Goal: Information Seeking & Learning: Learn about a topic

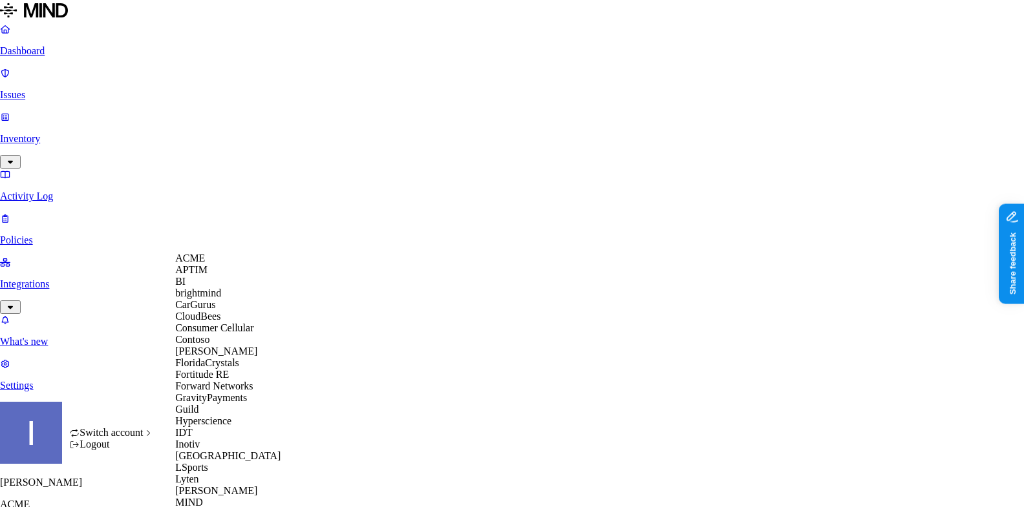
scroll to position [12, 0]
click at [220, 322] on span "CloudBees" at bounding box center [197, 316] width 45 height 11
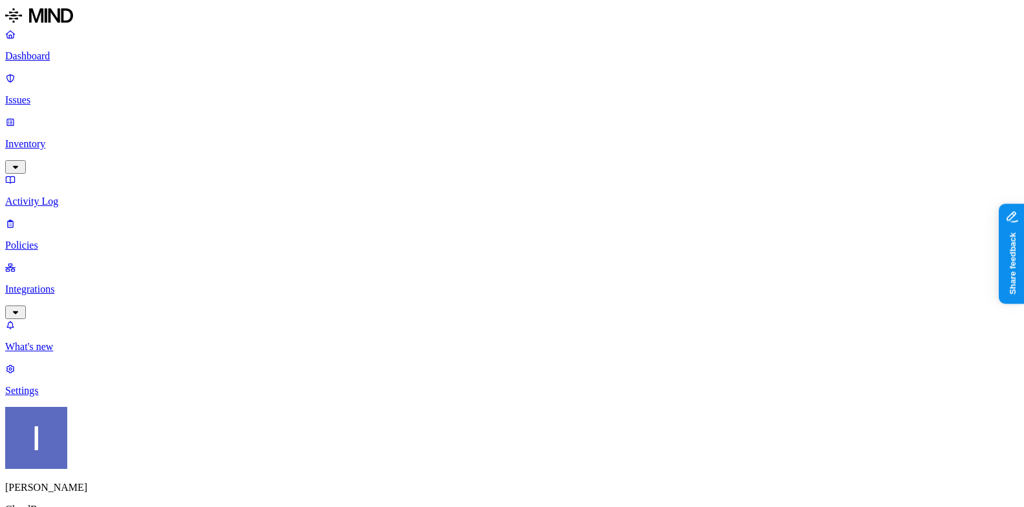
click at [111, 59] on p "Dashboard" at bounding box center [512, 56] width 1014 height 12
click at [118, 138] on p "Inventory" at bounding box center [512, 144] width 1014 height 12
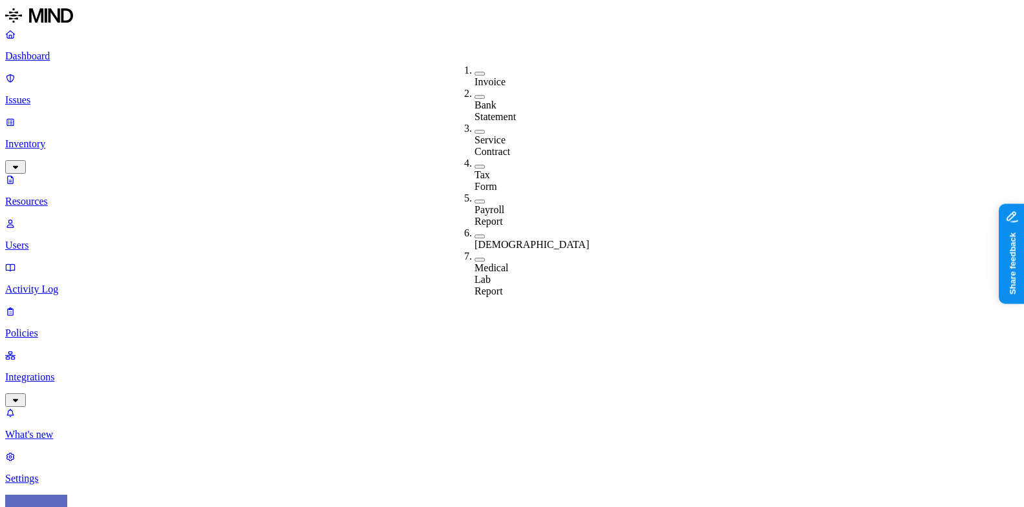
scroll to position [8, 0]
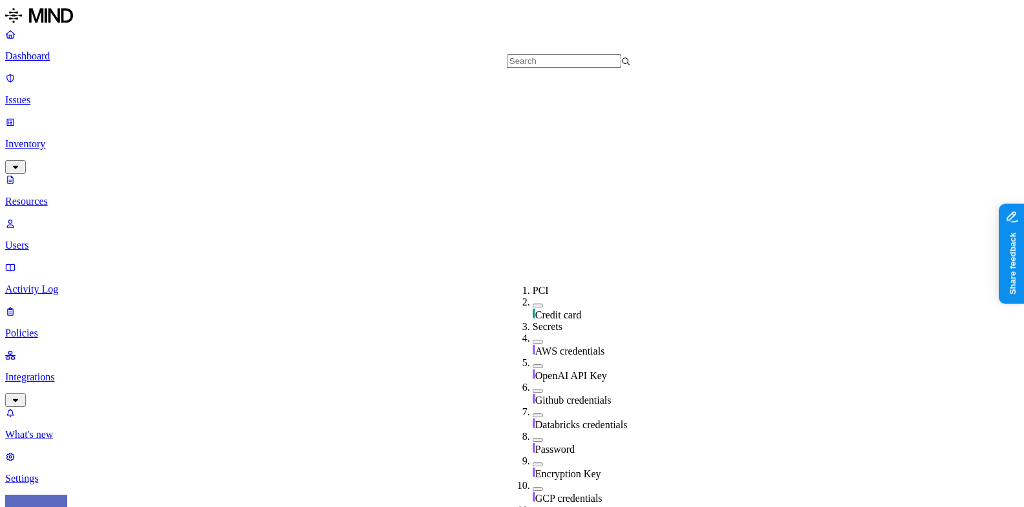
scroll to position [307, 0]
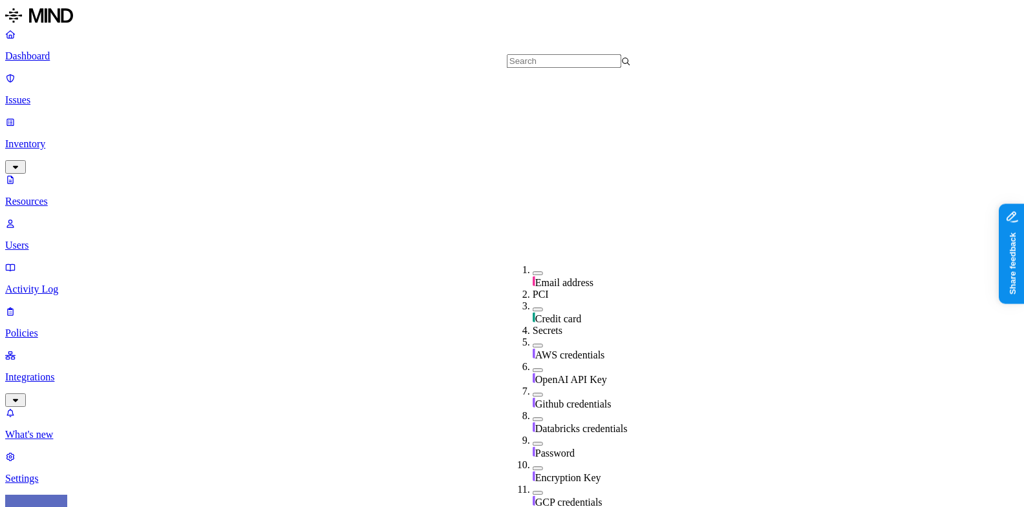
click at [551, 448] on span "Password" at bounding box center [554, 453] width 39 height 11
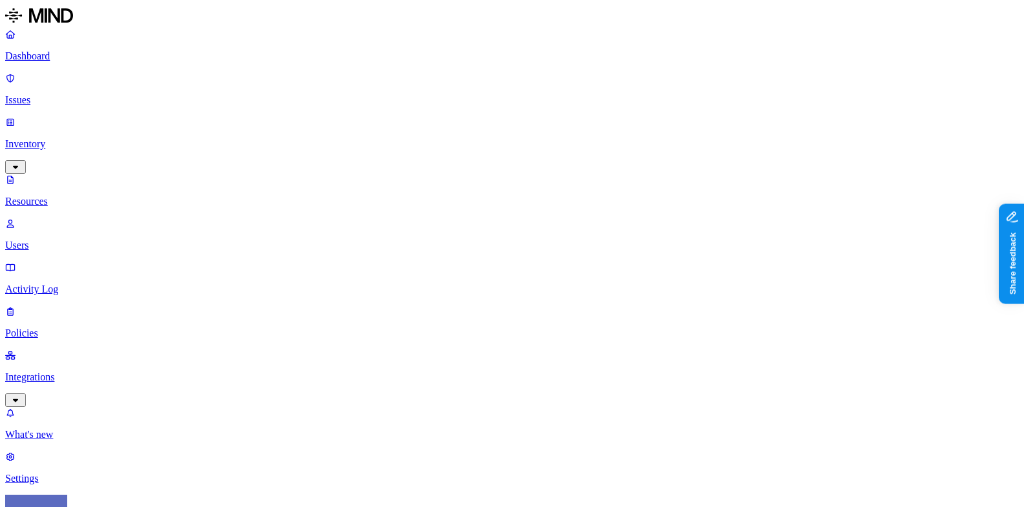
click at [69, 328] on p "Policies" at bounding box center [512, 334] width 1014 height 12
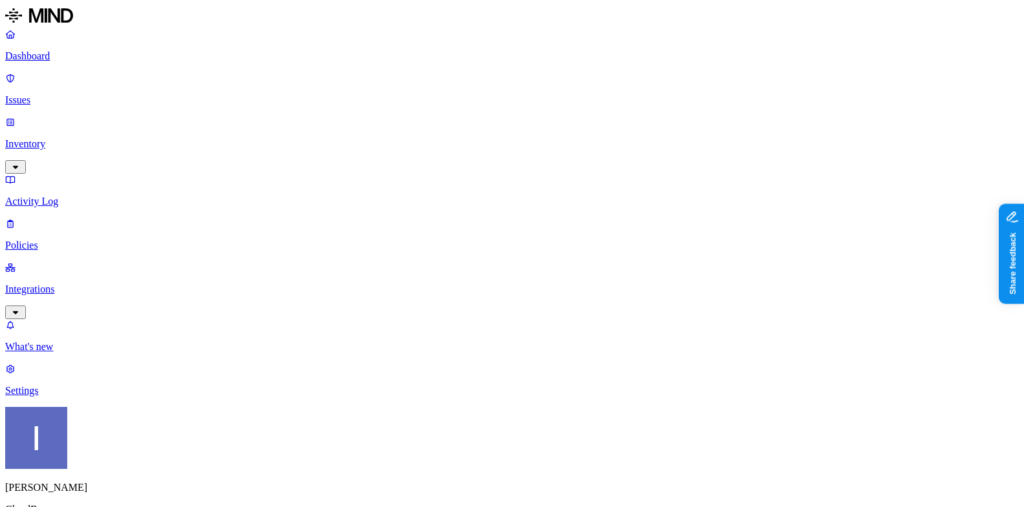
scroll to position [61, 0]
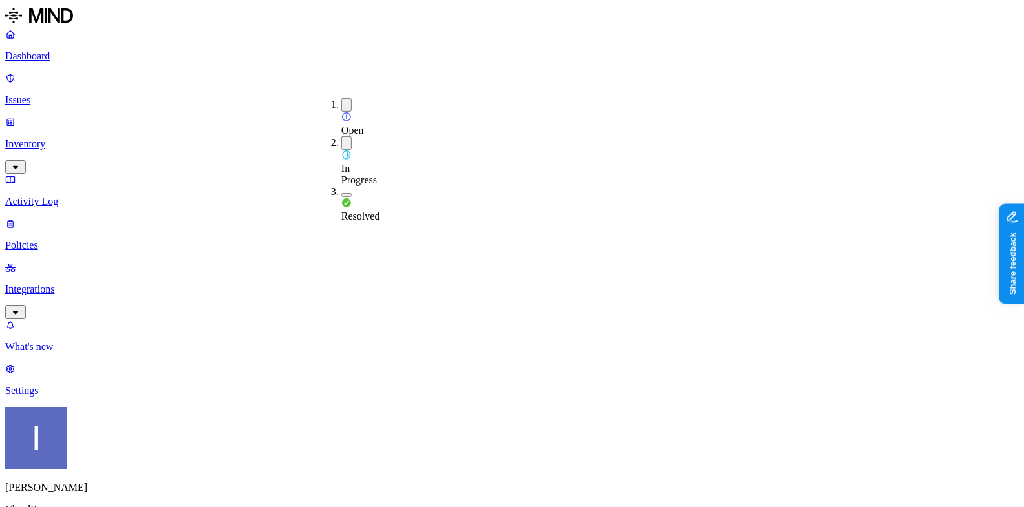
click at [358, 211] on span "Resolved" at bounding box center [360, 216] width 39 height 11
click at [377, 163] on span "In Progress" at bounding box center [359, 174] width 36 height 23
click at [341, 103] on div "Open" at bounding box center [341, 117] width 0 height 38
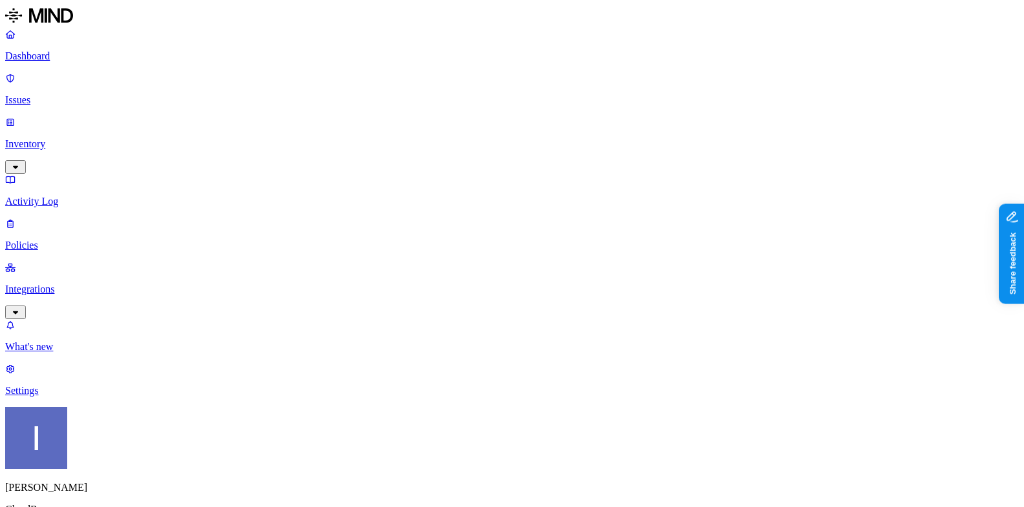
scroll to position [332, 0]
drag, startPoint x: 675, startPoint y: 466, endPoint x: 804, endPoint y: 467, distance: 129.3
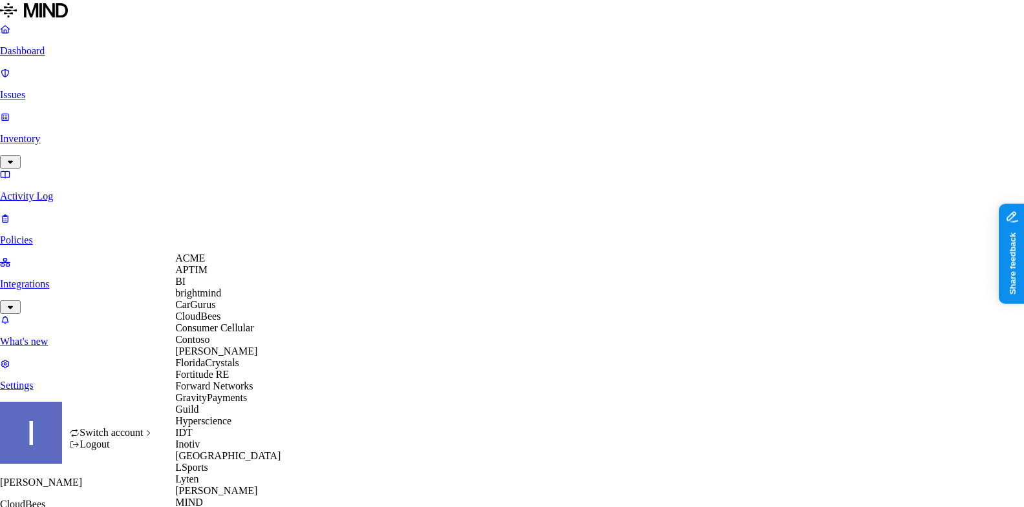
scroll to position [286, 0]
click at [222, 427] on div "IDT" at bounding box center [237, 433] width 125 height 12
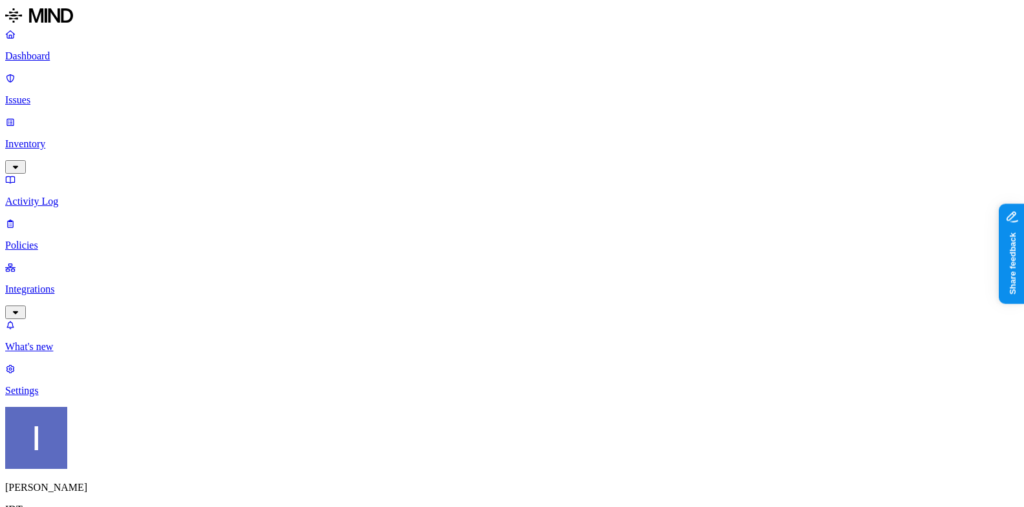
click at [263, 209] on span "Resolved" at bounding box center [252, 214] width 39 height 11
click at [233, 105] on div "Open" at bounding box center [233, 116] width 0 height 36
click at [269, 161] on span "In Progress" at bounding box center [251, 172] width 36 height 23
click at [129, 194] on nav "Dashboard Issues Inventory Activity Log Policies Integrations What's new 1 Sett…" at bounding box center [512, 212] width 1014 height 368
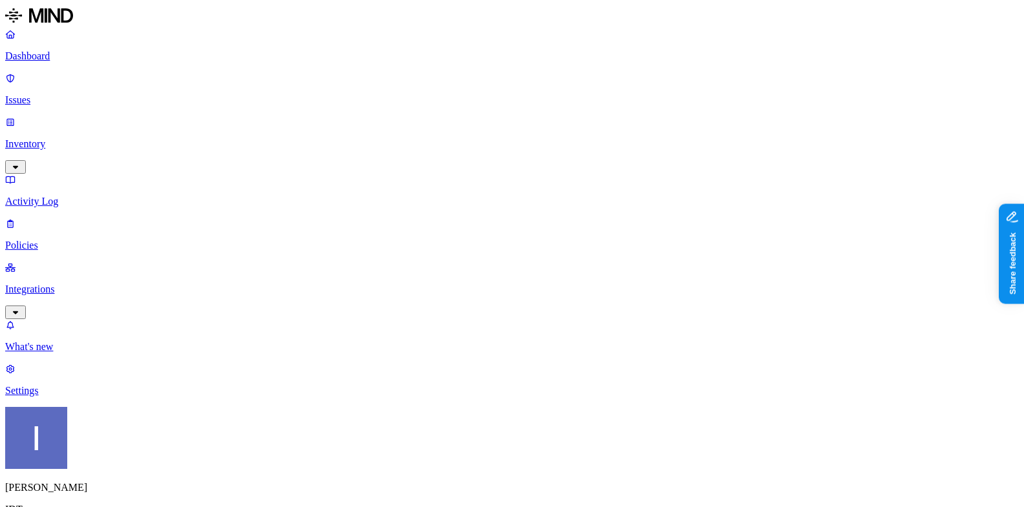
scroll to position [426, 0]
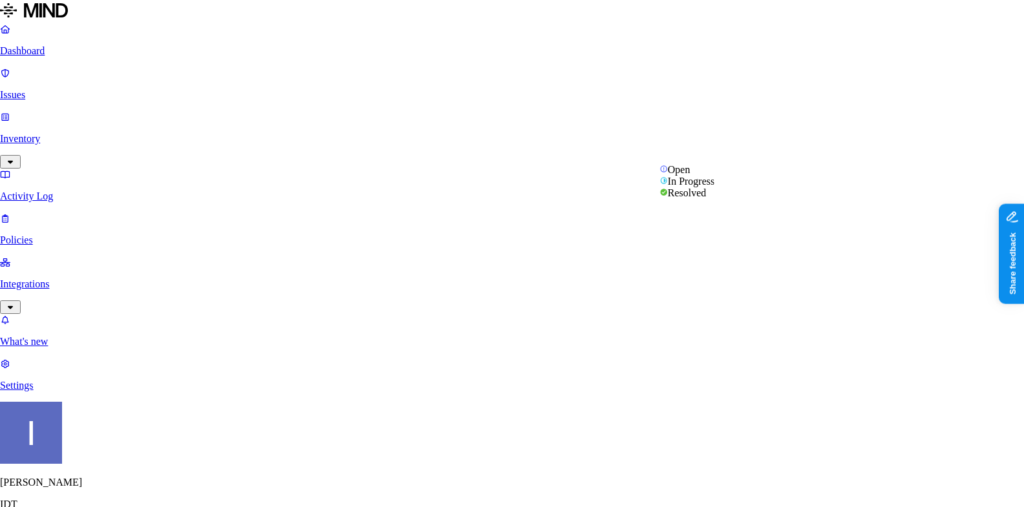
select select "False Positive"
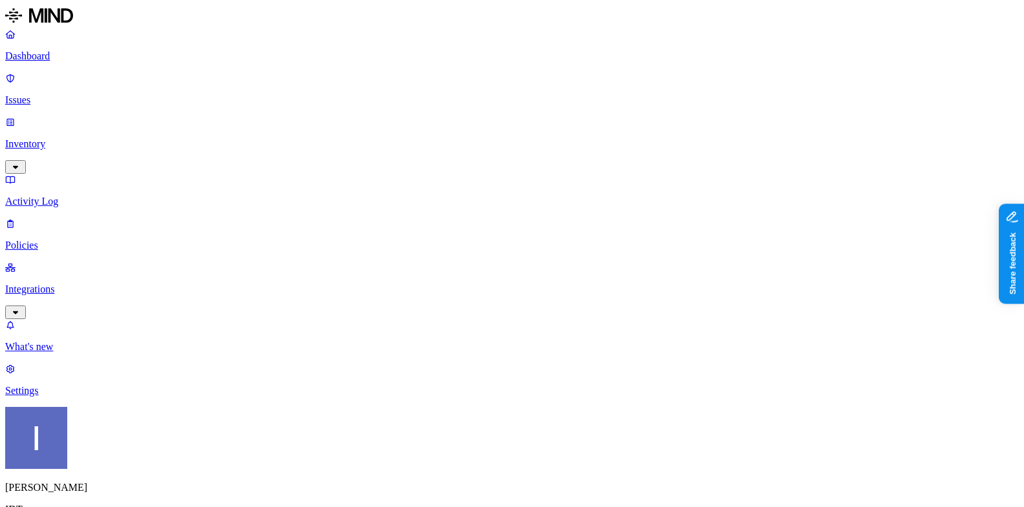
scroll to position [435, 0]
click at [0, 0] on slot "MIND" at bounding box center [0, 0] width 0 height 0
drag, startPoint x: 687, startPoint y: 467, endPoint x: 796, endPoint y: 467, distance: 108.6
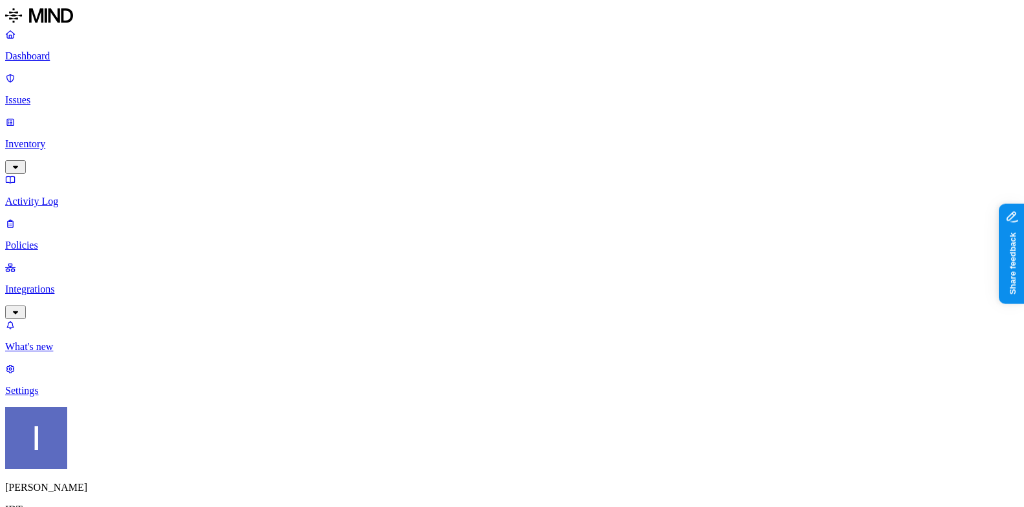
click at [79, 317] on nav "Dashboard Issues Inventory Activity Log Policies Integrations What's new 1 Sett…" at bounding box center [512, 212] width 1014 height 368
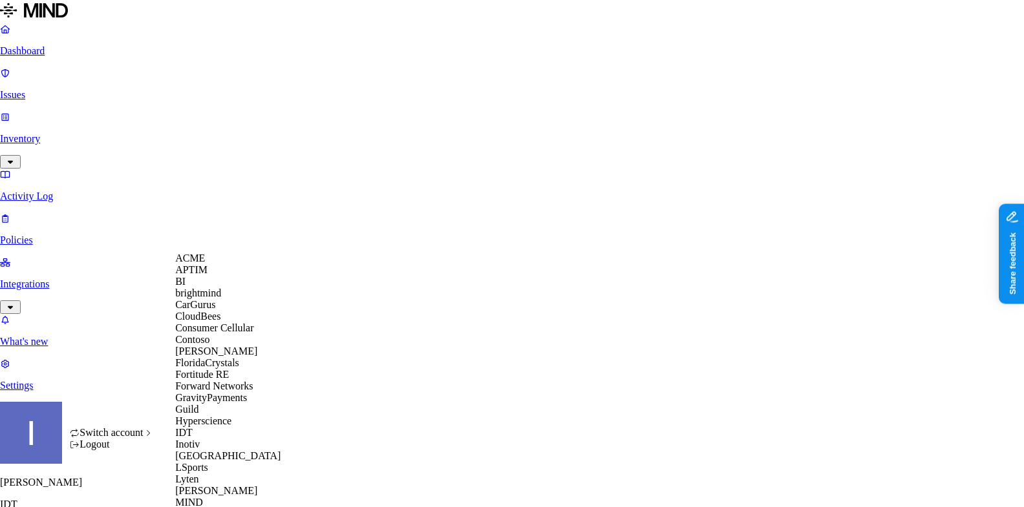
scroll to position [27, 0]
click at [220, 322] on span "CloudBees" at bounding box center [197, 316] width 45 height 11
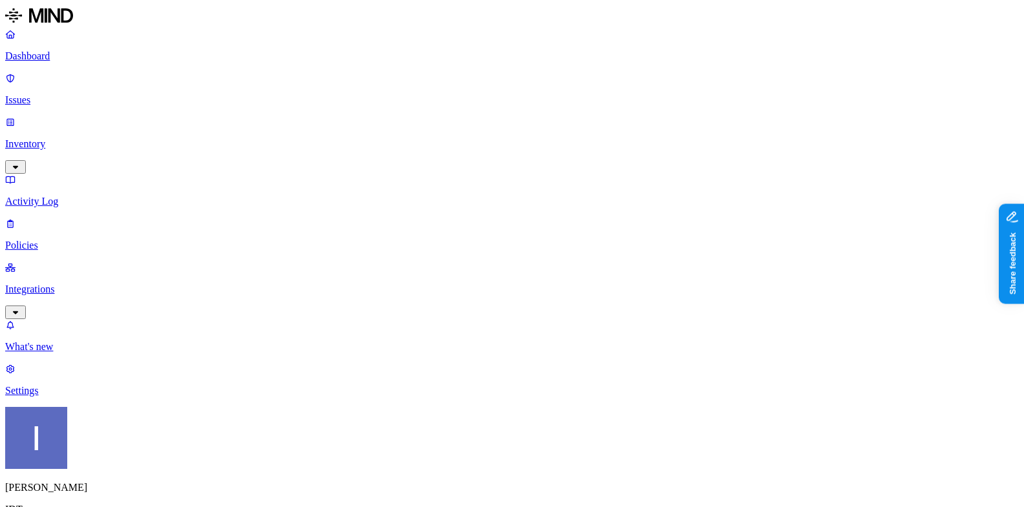
scroll to position [426, 0]
click at [76, 56] on p "Dashboard" at bounding box center [512, 56] width 1014 height 12
click at [70, 284] on p "Integrations" at bounding box center [512, 290] width 1014 height 12
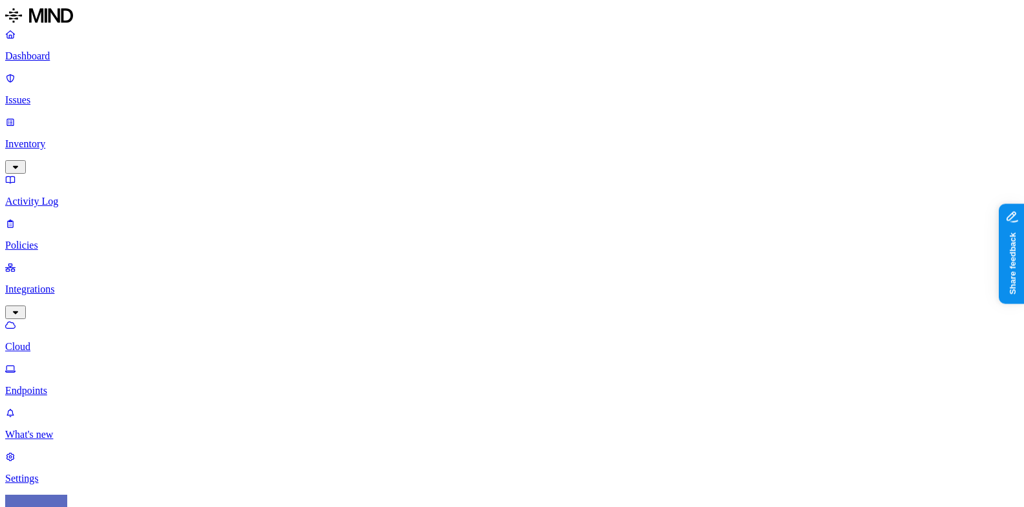
click at [76, 385] on p "Endpoints" at bounding box center [512, 391] width 1014 height 12
click at [89, 341] on p "Cloud" at bounding box center [512, 347] width 1014 height 12
click at [101, 385] on p "Endpoints" at bounding box center [512, 391] width 1014 height 12
click at [70, 240] on p "Policies" at bounding box center [512, 246] width 1014 height 12
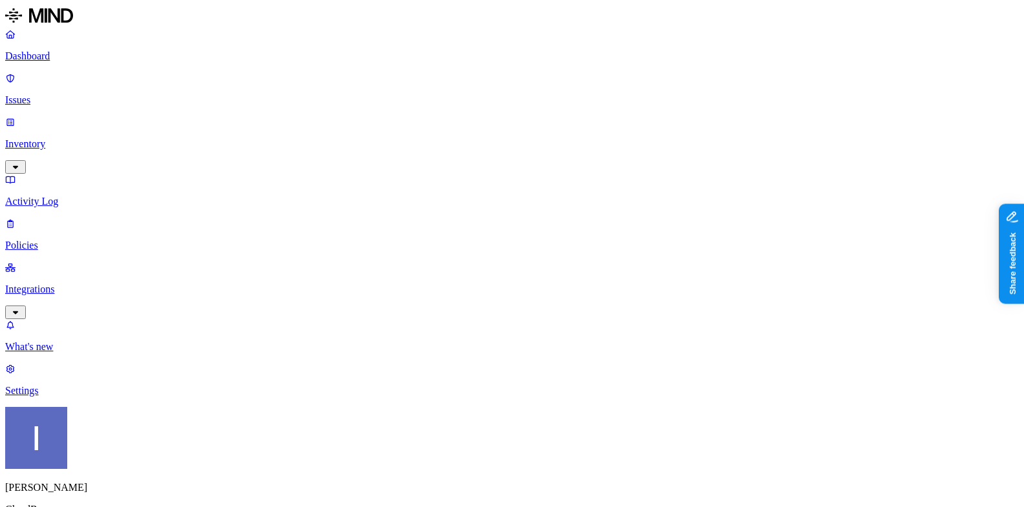
click at [54, 138] on p "Inventory" at bounding box center [512, 144] width 1014 height 12
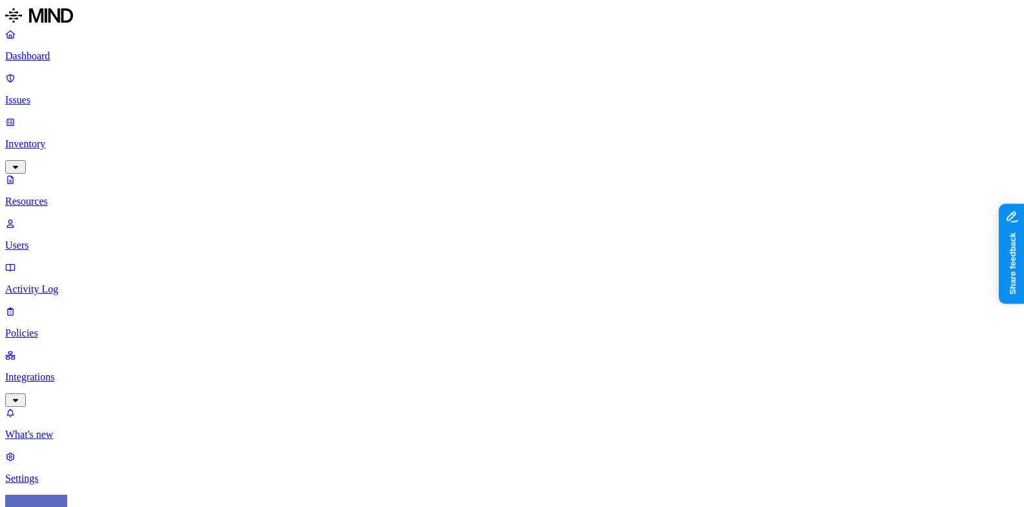
type input "ssn"
click at [549, 92] on span "SSN" at bounding box center [544, 96] width 19 height 11
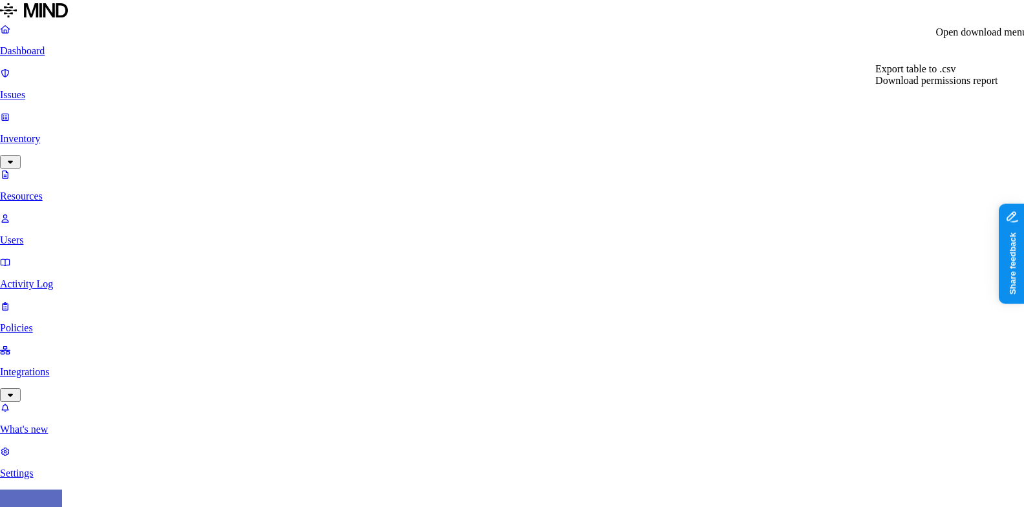
click at [925, 86] on span "Download permissions report" at bounding box center [936, 80] width 122 height 11
click at [960, 75] on div "Export table to .csv" at bounding box center [936, 69] width 122 height 12
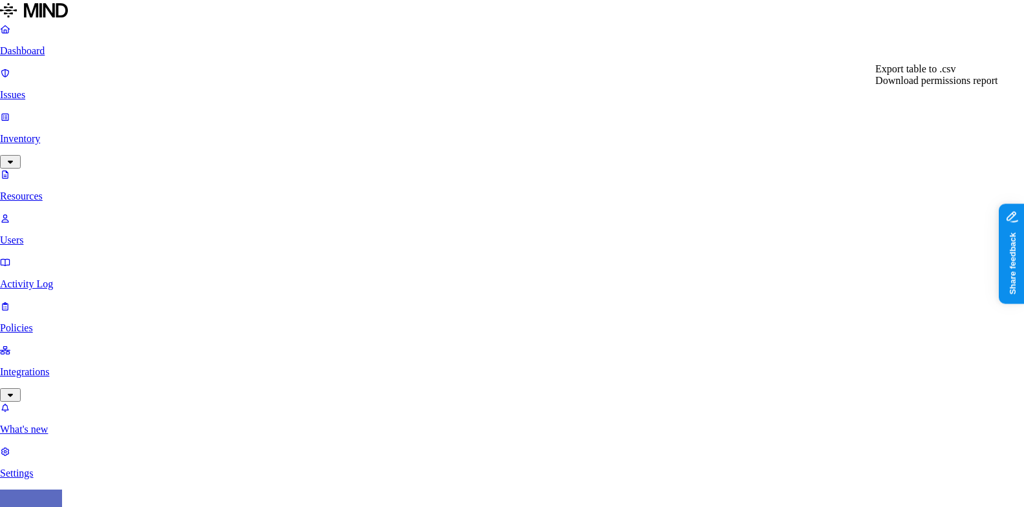
click at [922, 74] on span "Export table to .csv" at bounding box center [915, 68] width 80 height 11
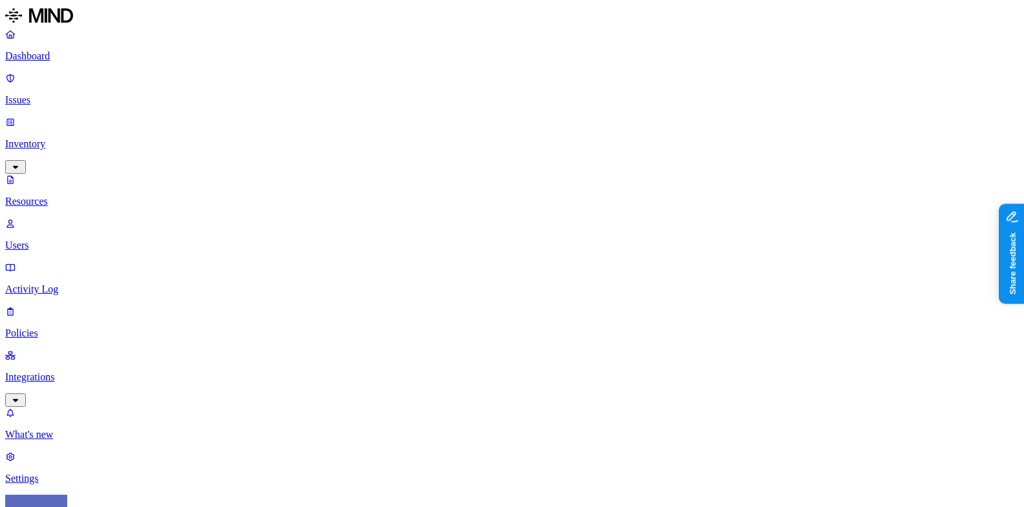
scroll to position [226, 0]
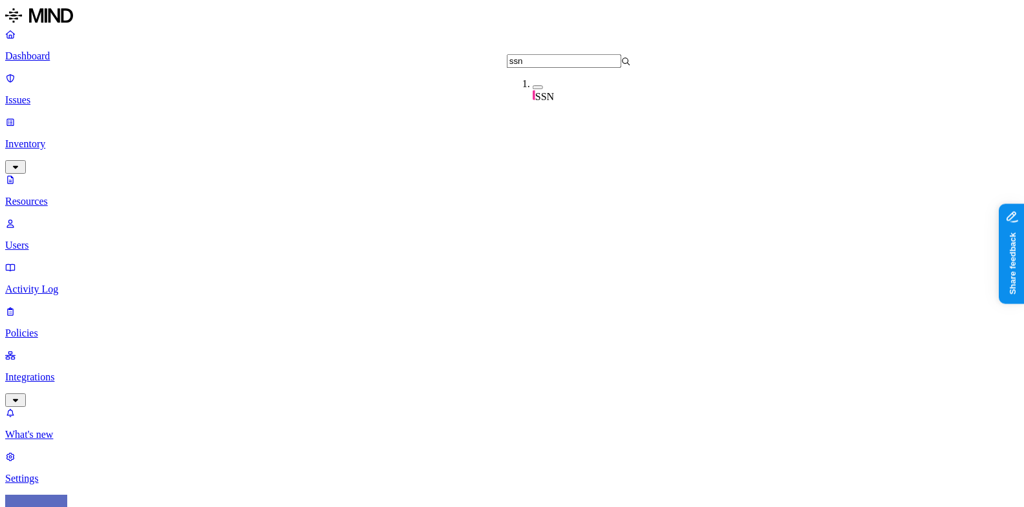
type input "ssn"
click at [556, 93] on div "SSN" at bounding box center [595, 90] width 124 height 25
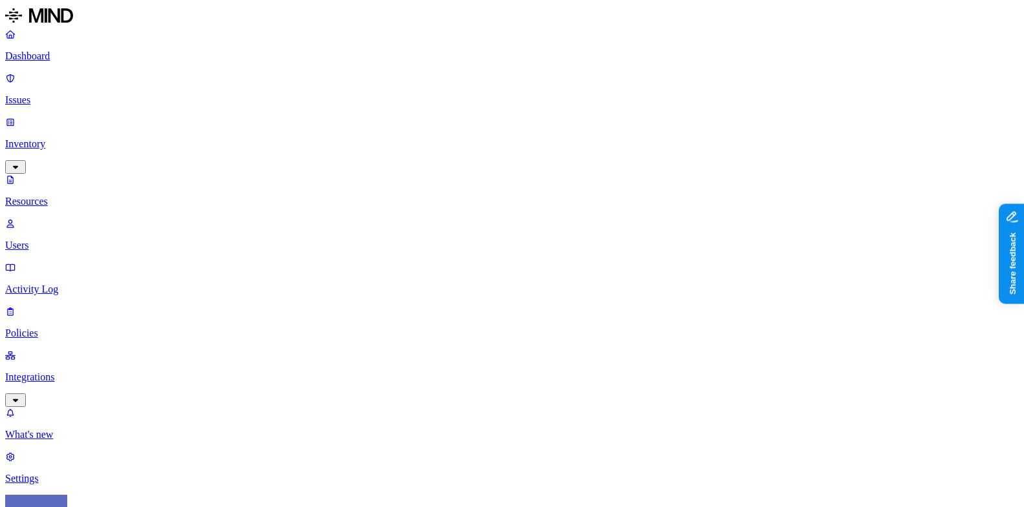
click at [663, 251] on div "Public" at bounding box center [663, 268] width 0 height 35
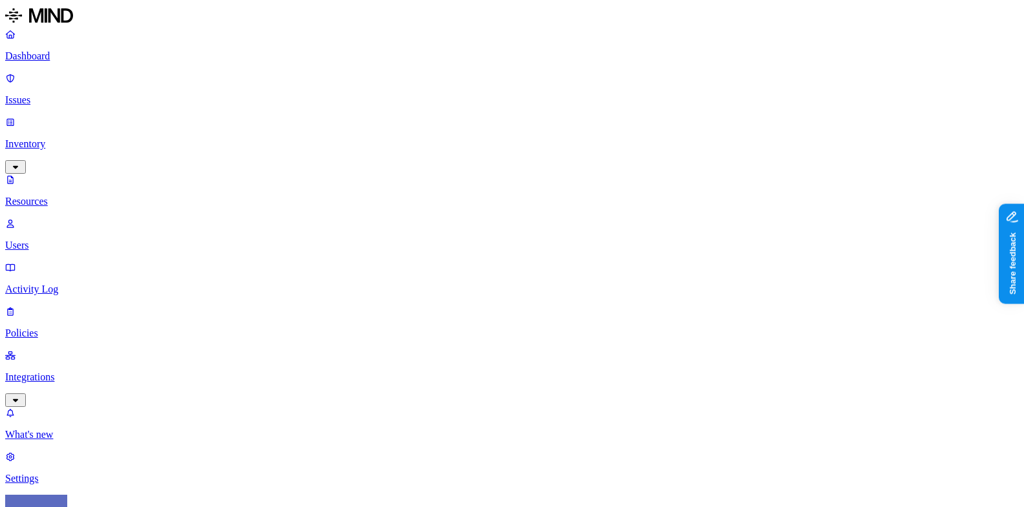
scroll to position [305, 0]
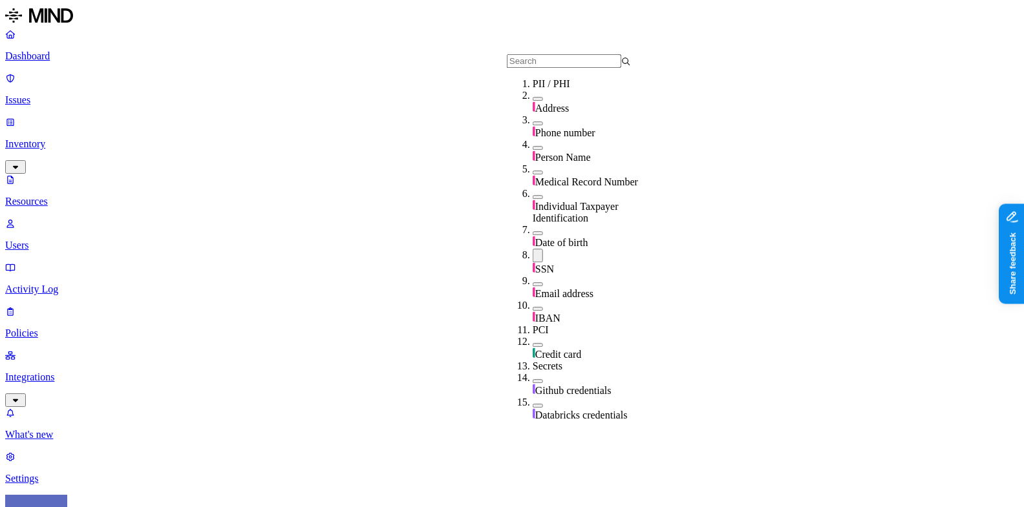
scroll to position [28, 0]
click at [535, 249] on div "SSN" at bounding box center [595, 262] width 124 height 27
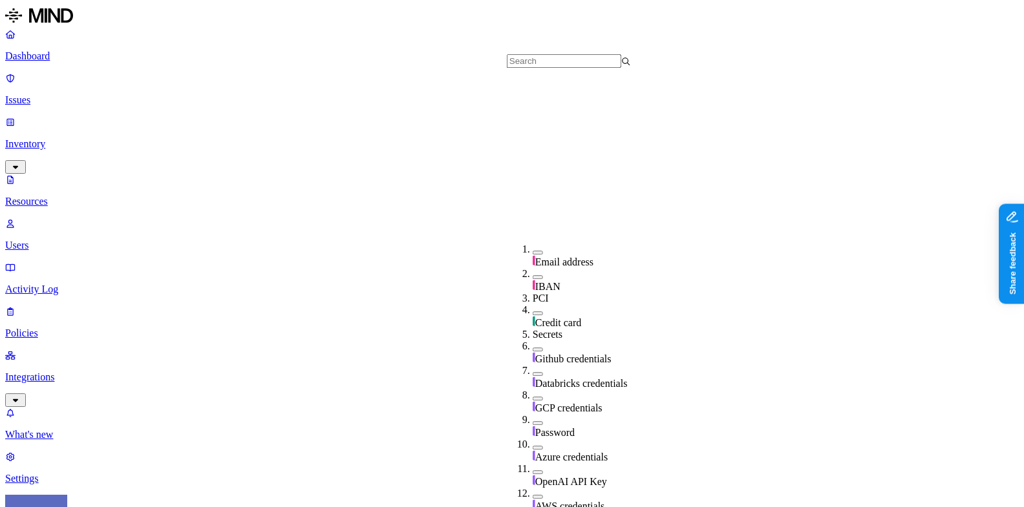
scroll to position [272, 0]
click at [533, 414] on div "Password" at bounding box center [595, 426] width 124 height 25
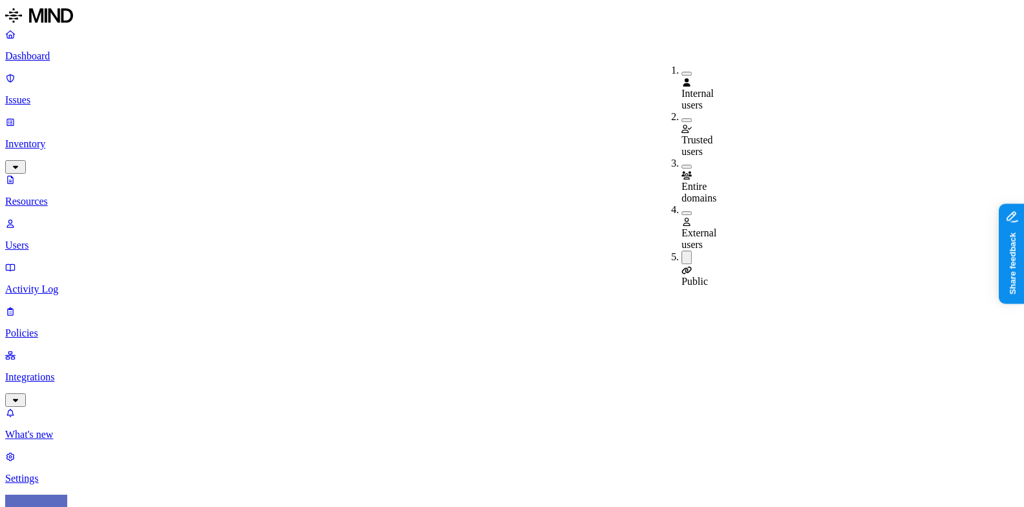
click at [681, 251] on div "Public" at bounding box center [681, 269] width 0 height 37
click at [681, 204] on div "External users" at bounding box center [681, 227] width 0 height 47
click at [716, 181] on span "Entire domains" at bounding box center [698, 192] width 35 height 23
drag, startPoint x: 496, startPoint y: 89, endPoint x: 589, endPoint y: 91, distance: 93.1
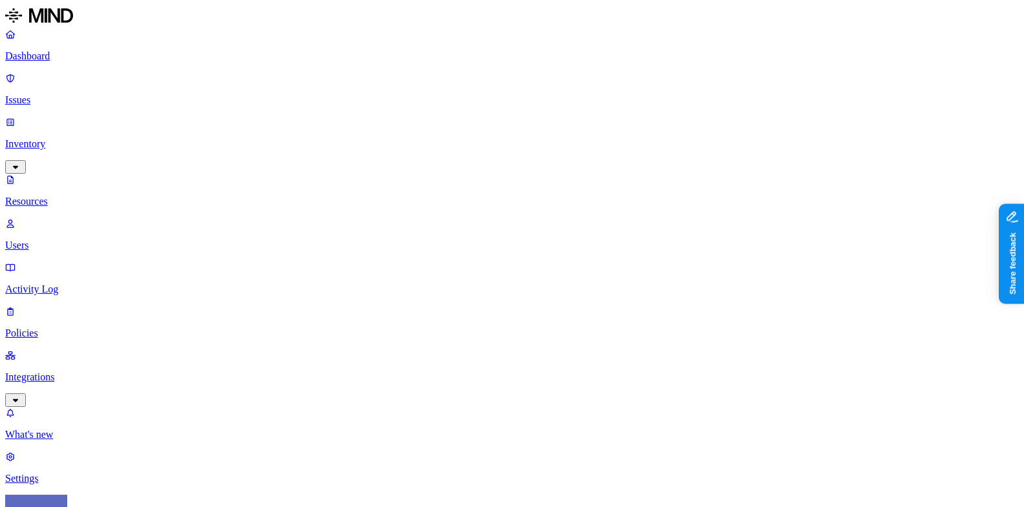
click at [710, 231] on span "External users" at bounding box center [698, 242] width 35 height 23
click at [710, 183] on span "Entire domains" at bounding box center [698, 194] width 35 height 23
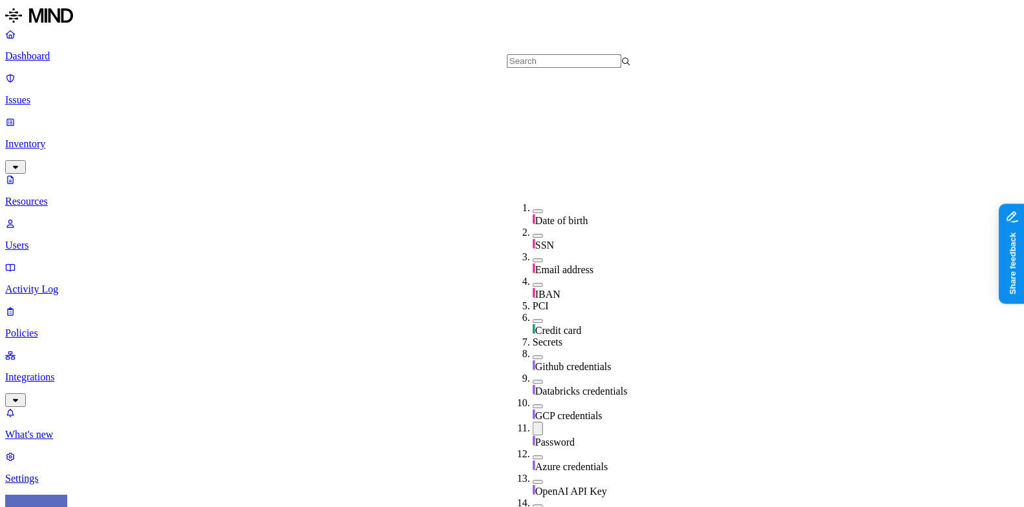
scroll to position [243, 0]
click at [539, 437] on span "Password" at bounding box center [554, 442] width 39 height 11
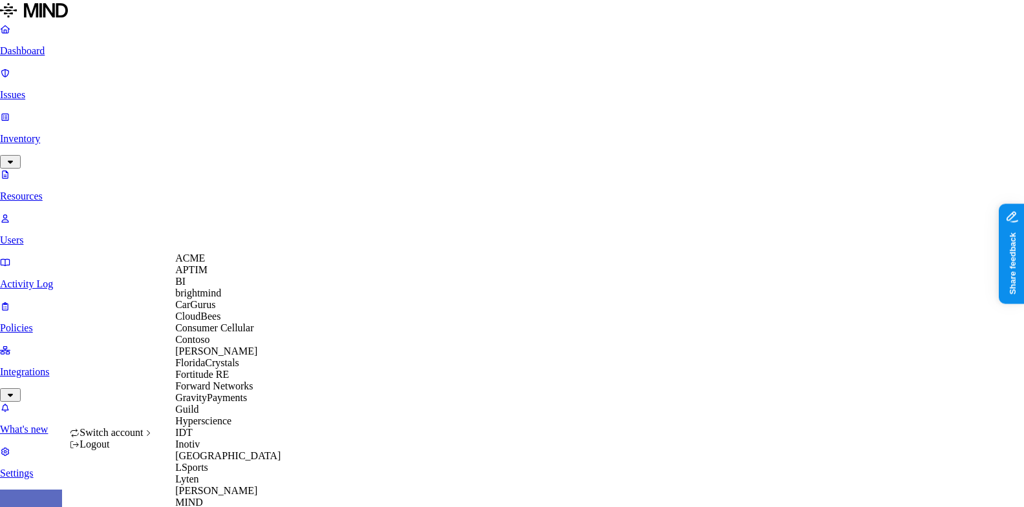
click at [244, 264] on div "ACME" at bounding box center [237, 259] width 125 height 12
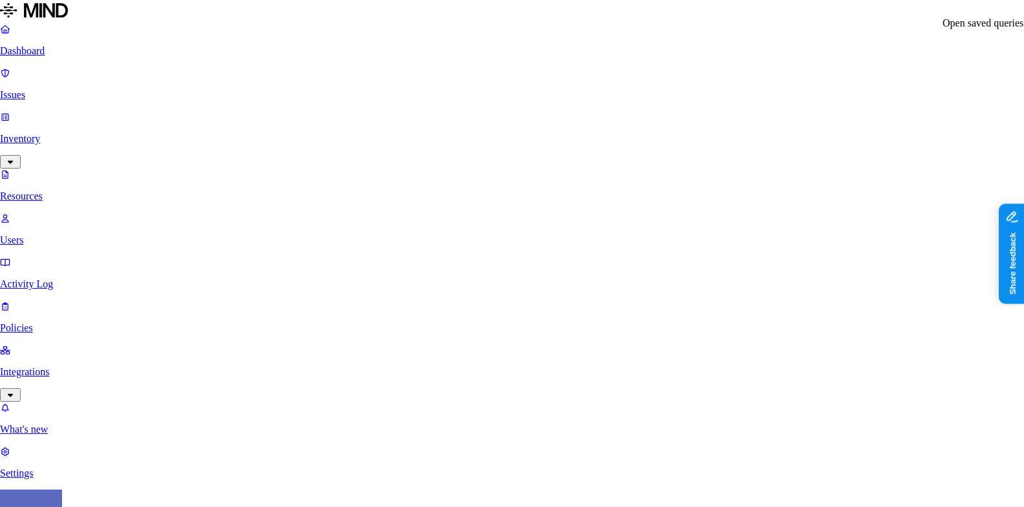
scroll to position [113, 0]
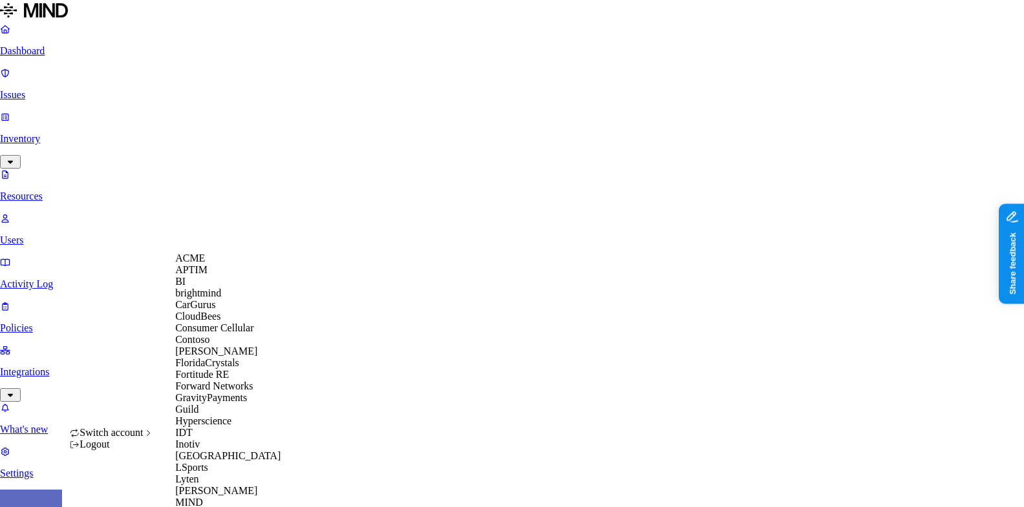
scroll to position [23, 0]
click at [218, 322] on span "CloudBees" at bounding box center [197, 316] width 45 height 11
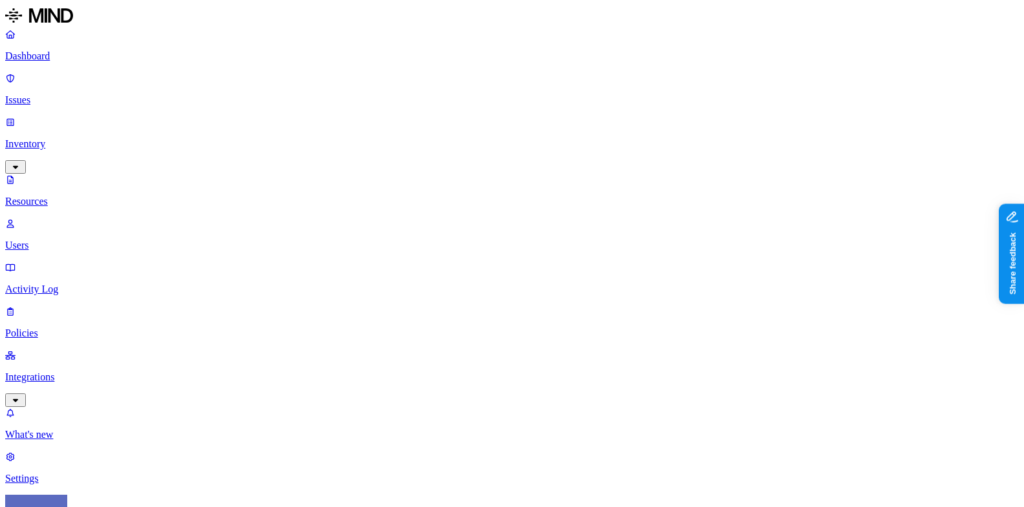
click at [74, 328] on p "Policies" at bounding box center [512, 334] width 1014 height 12
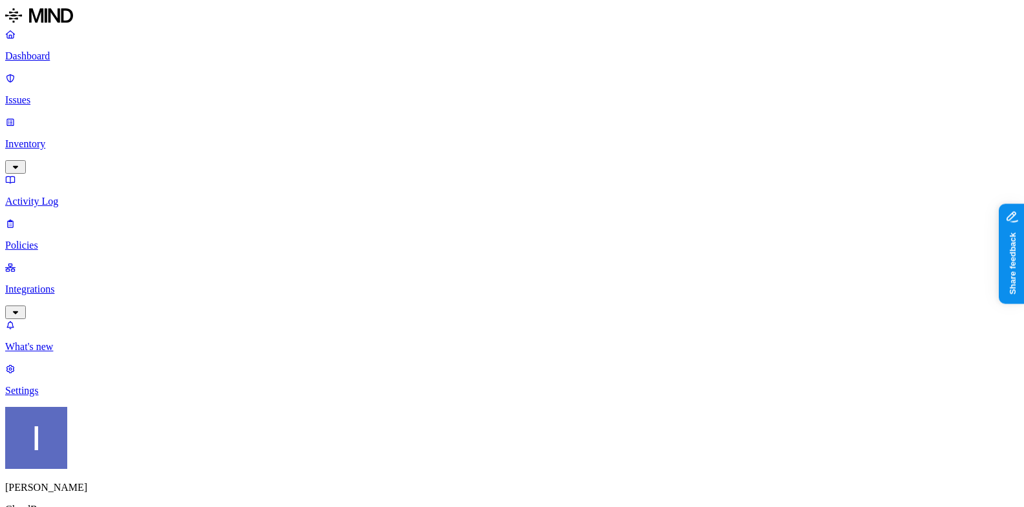
scroll to position [33, 0]
drag, startPoint x: 364, startPoint y: 74, endPoint x: 584, endPoint y: 91, distance: 220.4
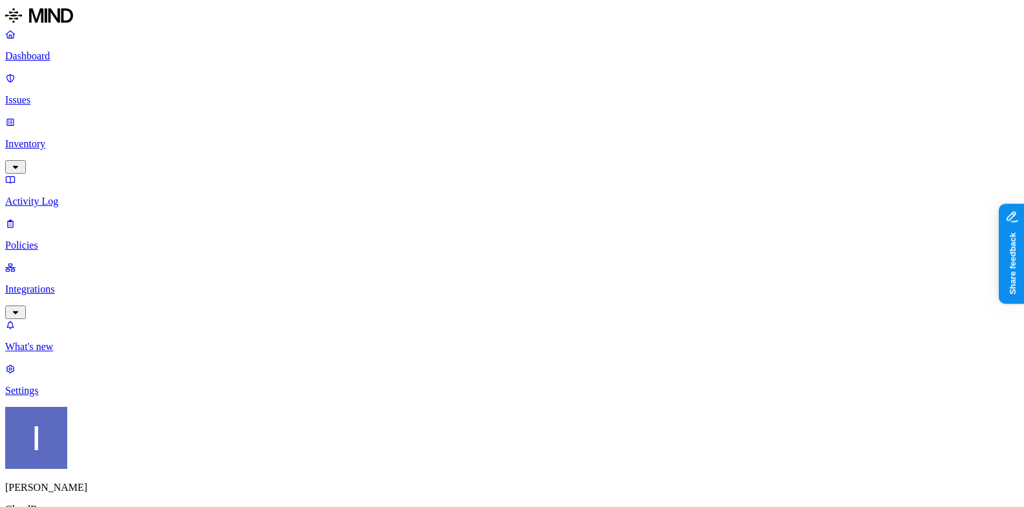
click at [113, 332] on nav "Dashboard Issues Inventory Activity Log Policies Integrations What's new 1 Sett…" at bounding box center [512, 212] width 1014 height 368
click at [26, 253] on nav "Dashboard Issues Inventory Activity Log Policies Integrations What's new 1 Sett…" at bounding box center [512, 212] width 1014 height 368
click at [87, 94] on p "Issues" at bounding box center [512, 100] width 1014 height 12
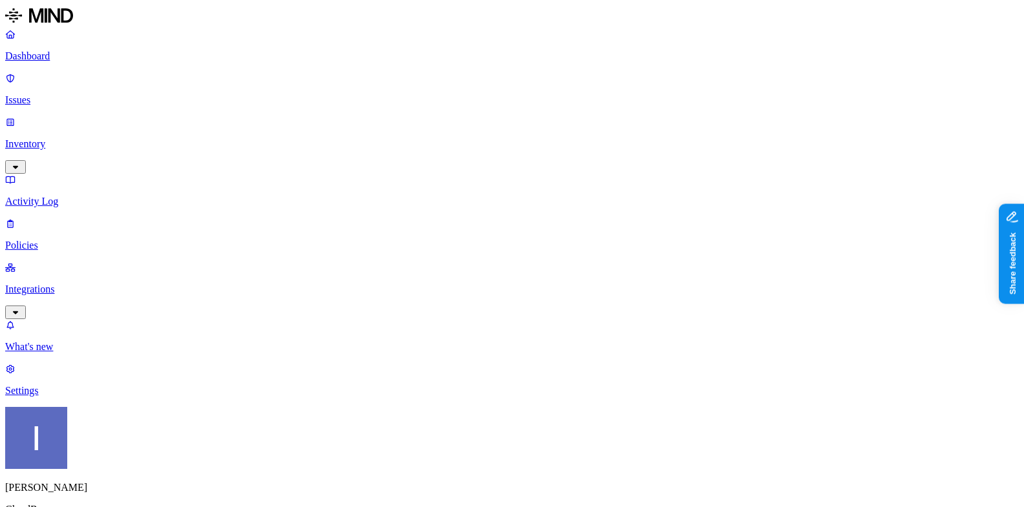
click at [87, 138] on p "Inventory" at bounding box center [512, 144] width 1014 height 12
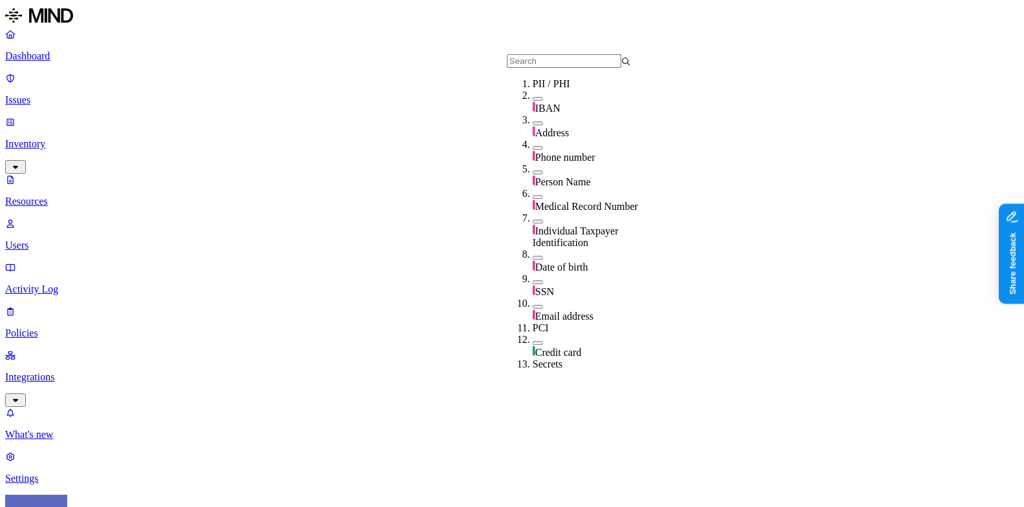
scroll to position [3, 0]
click at [575, 201] on span "Medical Record Number" at bounding box center [586, 206] width 103 height 11
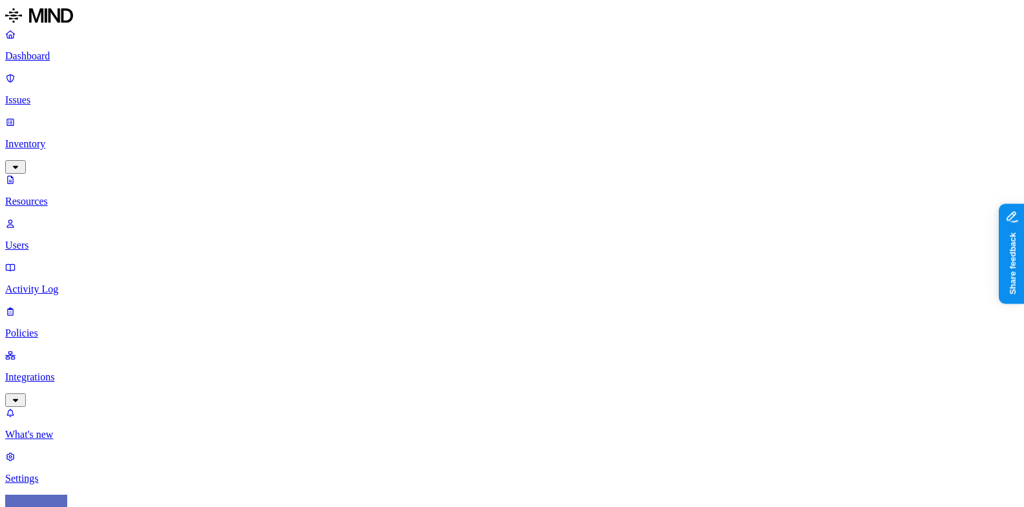
click at [89, 328] on p "Policies" at bounding box center [512, 334] width 1014 height 12
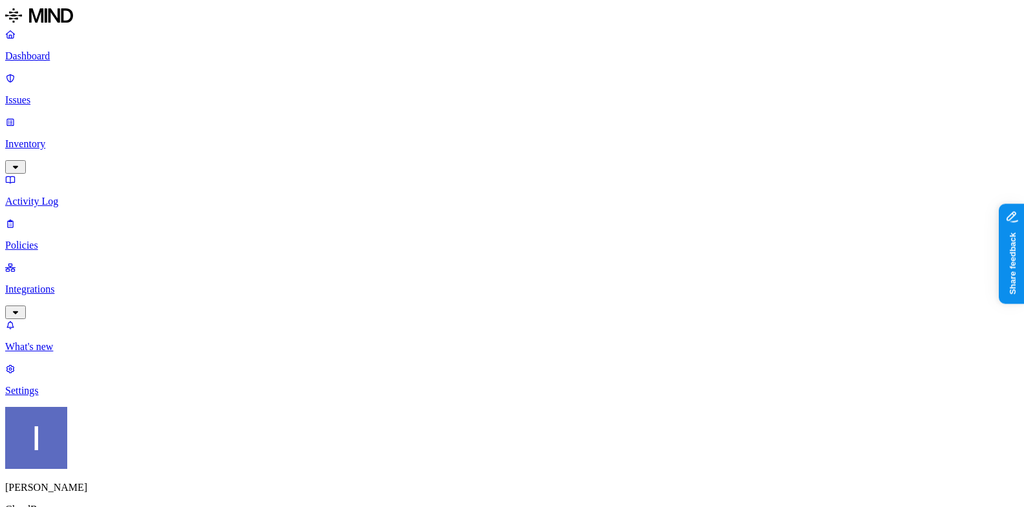
scroll to position [0, 264]
drag, startPoint x: 719, startPoint y: 102, endPoint x: 870, endPoint y: 136, distance: 155.0
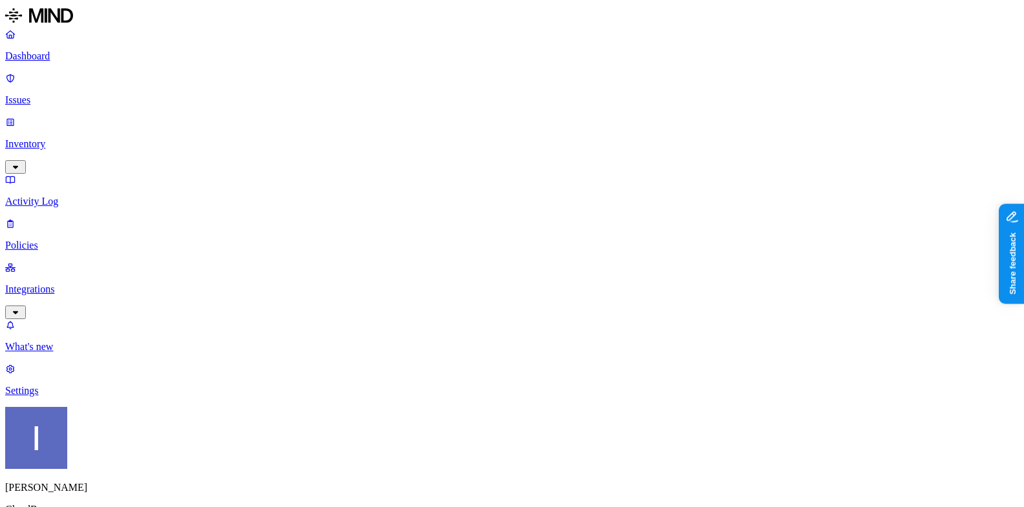
scroll to position [426, 264]
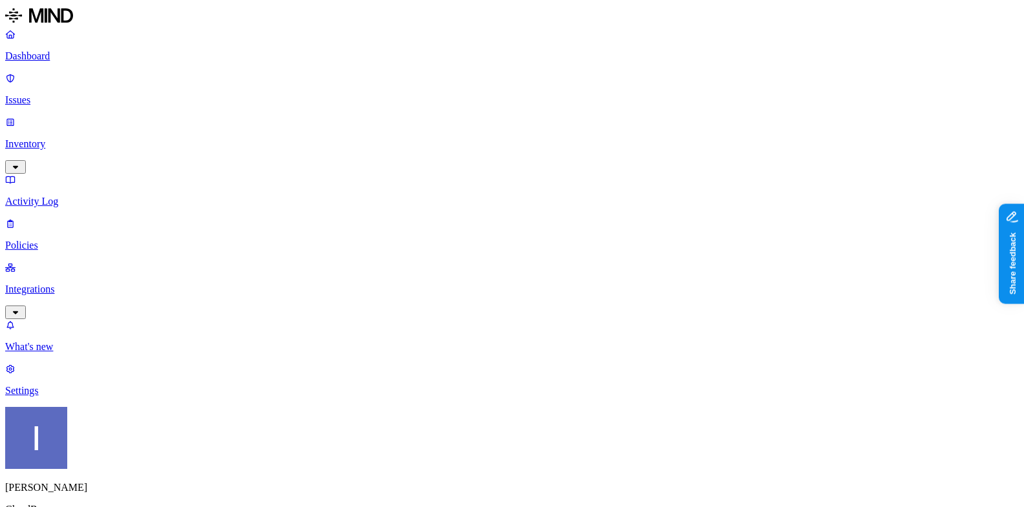
scroll to position [85, 0]
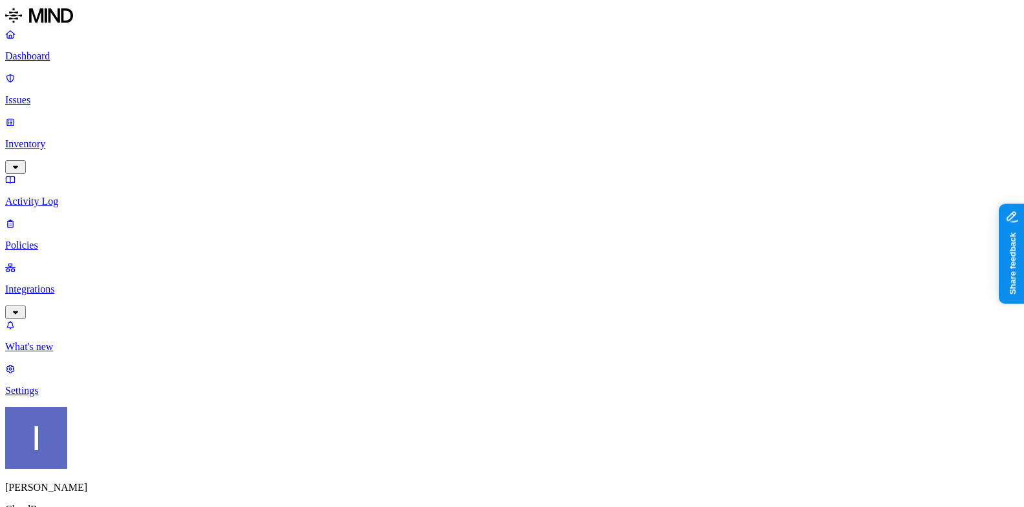
scroll to position [286, 0]
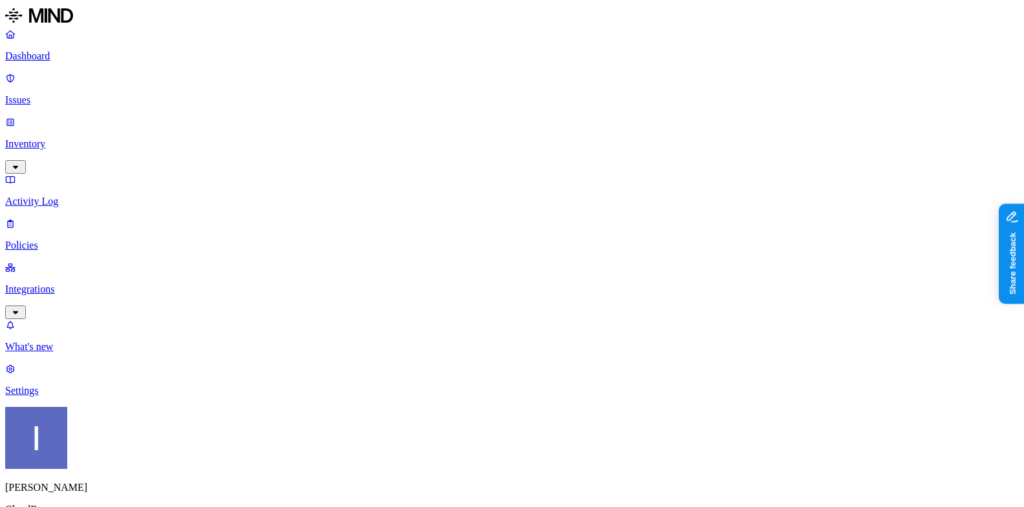
click at [75, 138] on p "Inventory" at bounding box center [512, 144] width 1014 height 12
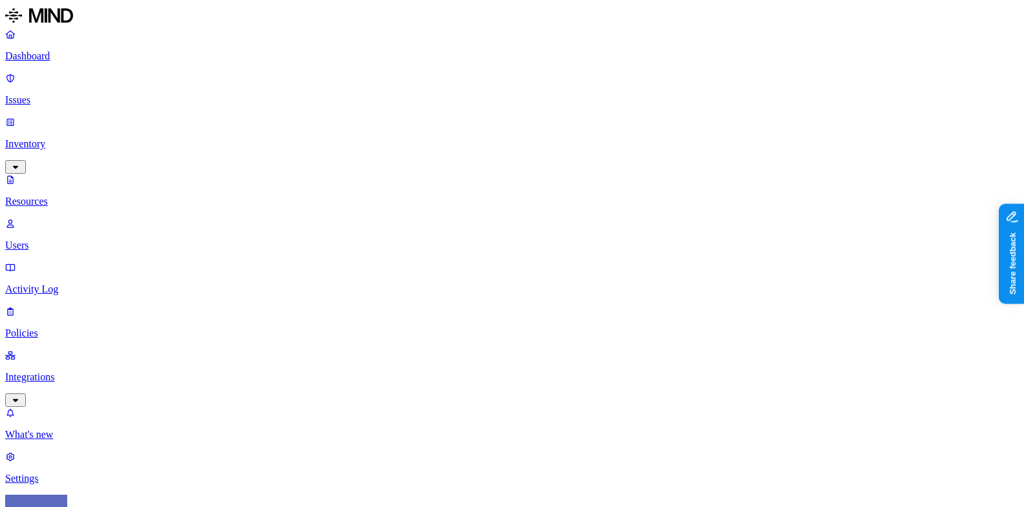
click at [596, 146] on label "Restricted" at bounding box center [616, 151] width 42 height 11
click at [620, 148] on label "Restricted" at bounding box center [616, 153] width 42 height 11
click at [595, 114] on div "Public" at bounding box center [595, 122] width 0 height 23
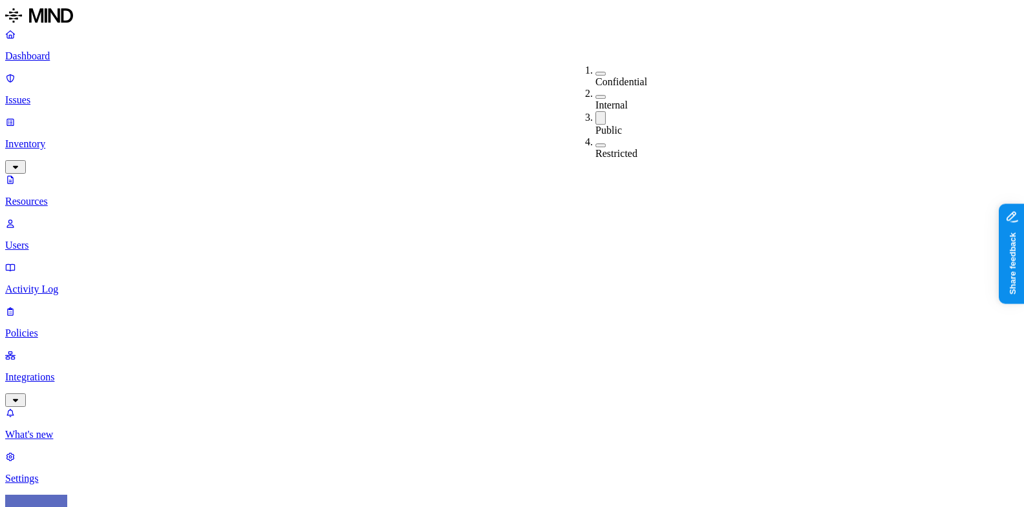
click at [595, 114] on div "Public" at bounding box center [595, 123] width 0 height 25
click at [635, 76] on label "Confidential" at bounding box center [621, 81] width 52 height 11
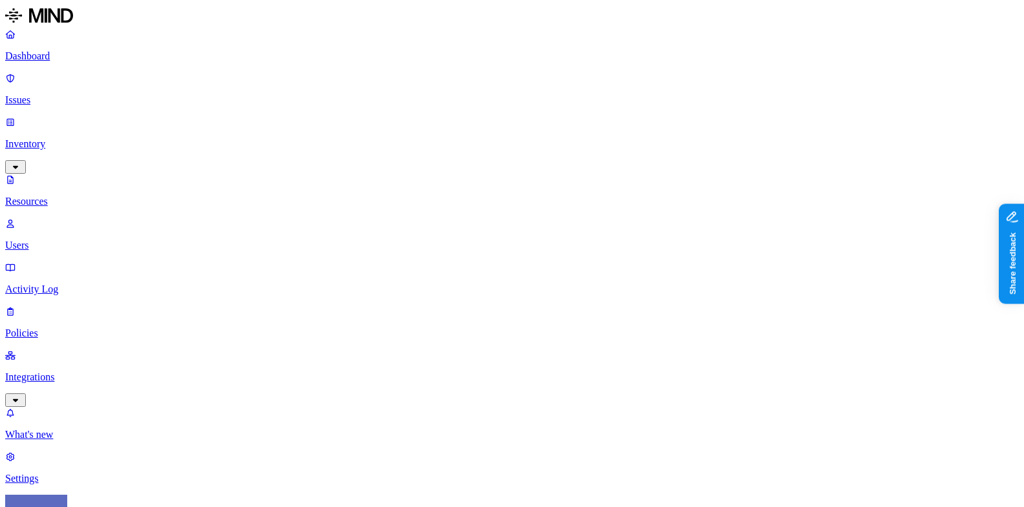
click at [606, 78] on label "Confidential" at bounding box center [621, 83] width 52 height 11
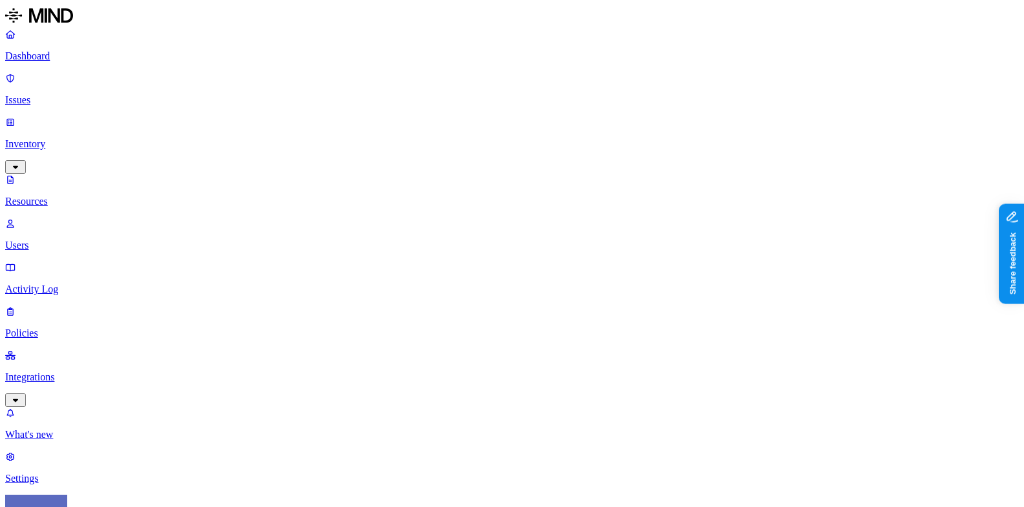
click at [416, 149] on span "PCI" at bounding box center [410, 154] width 16 height 11
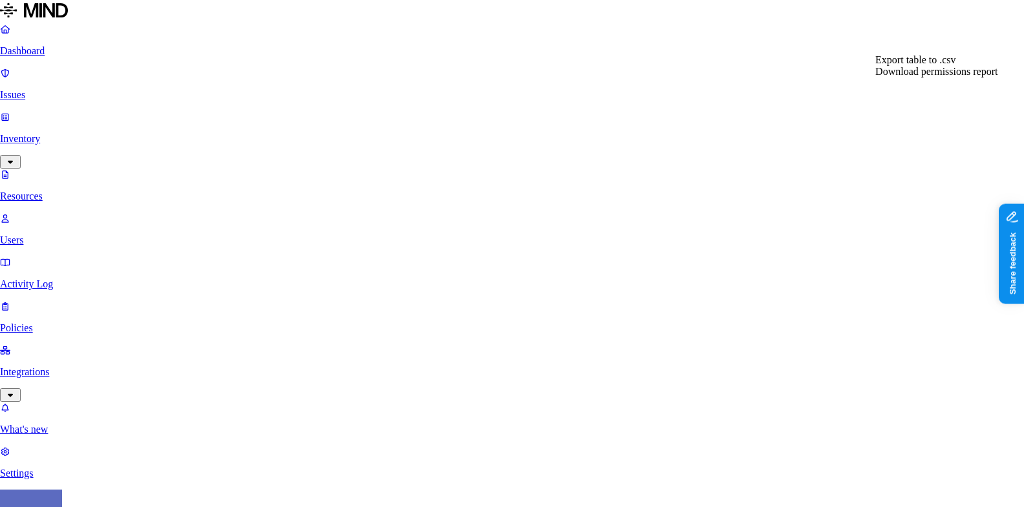
click at [922, 65] on span "Export table to .csv" at bounding box center [915, 59] width 80 height 11
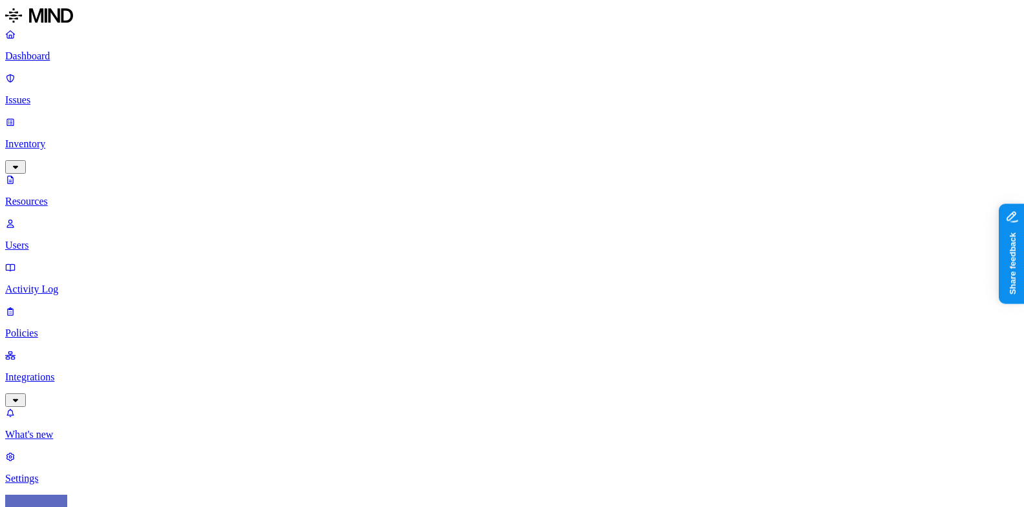
scroll to position [29, 0]
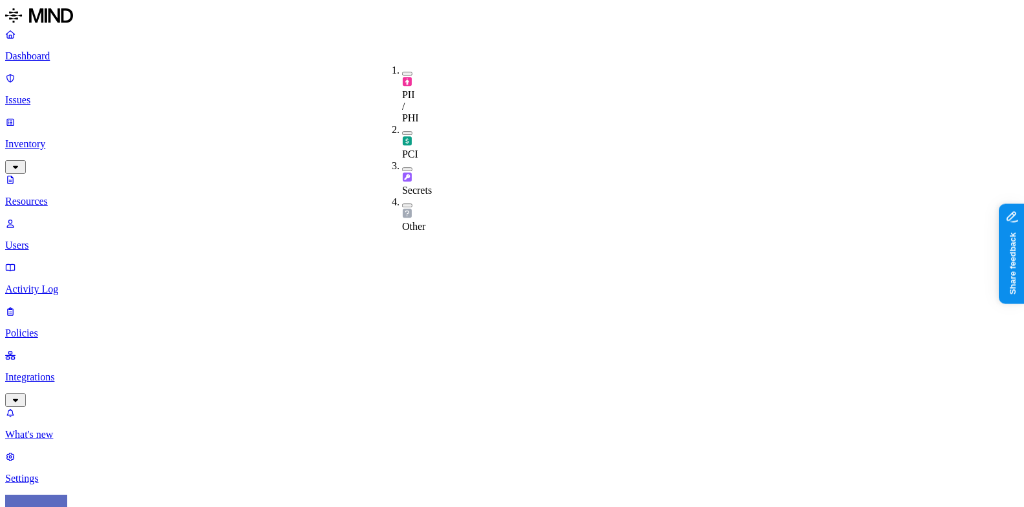
click at [414, 137] on span "PCI" at bounding box center [410, 148] width 16 height 23
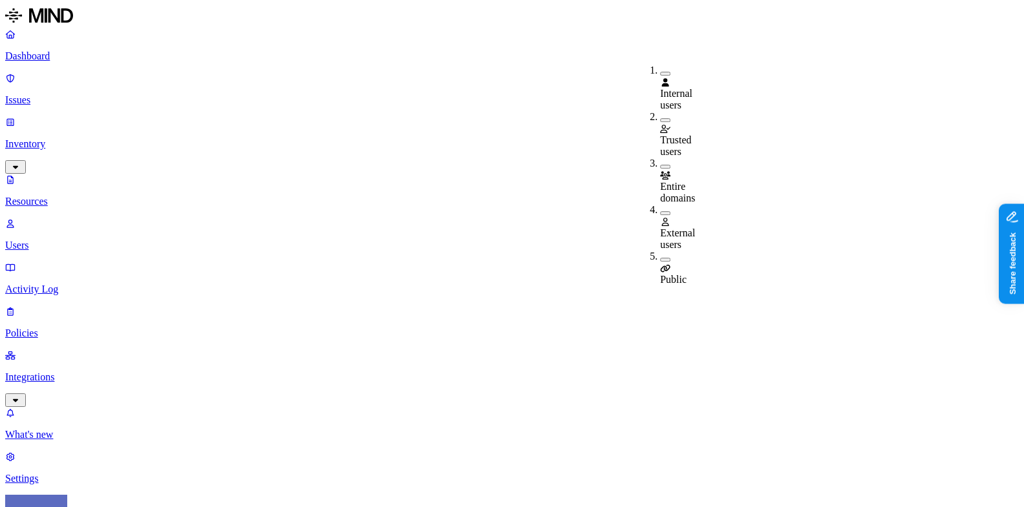
click at [677, 274] on span "Public" at bounding box center [673, 279] width 27 height 11
click at [680, 228] on span "External users" at bounding box center [677, 239] width 35 height 23
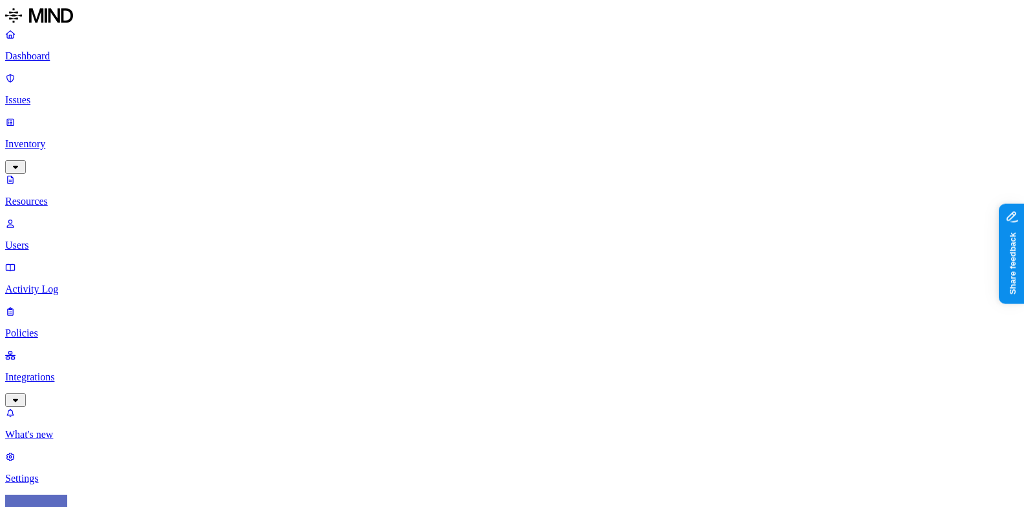
scroll to position [102, 0]
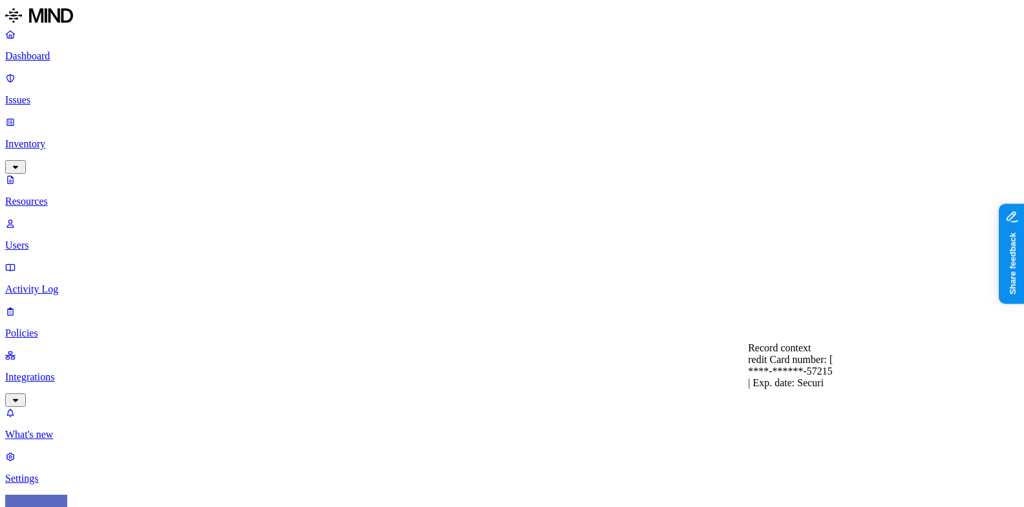
scroll to position [0, 0]
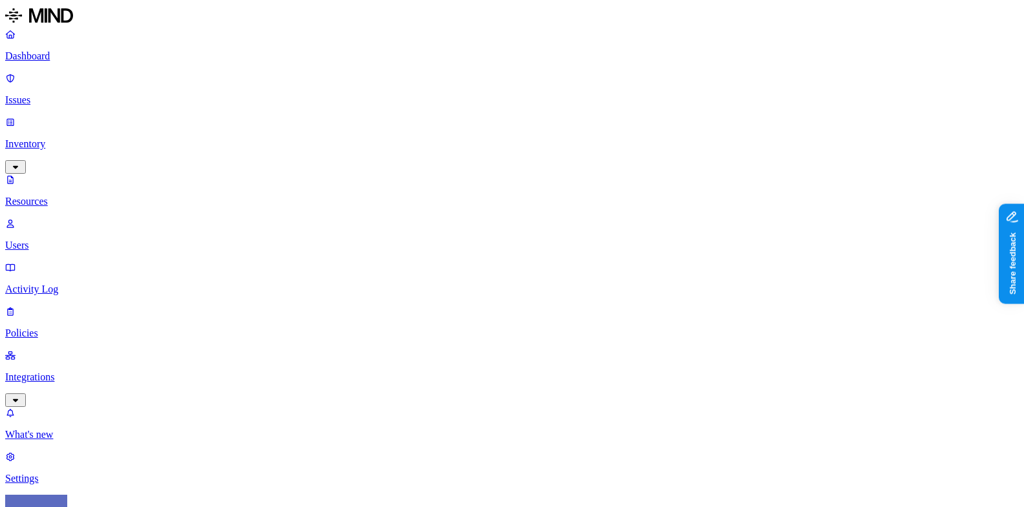
drag, startPoint x: 668, startPoint y: 283, endPoint x: 741, endPoint y: 283, distance: 72.4
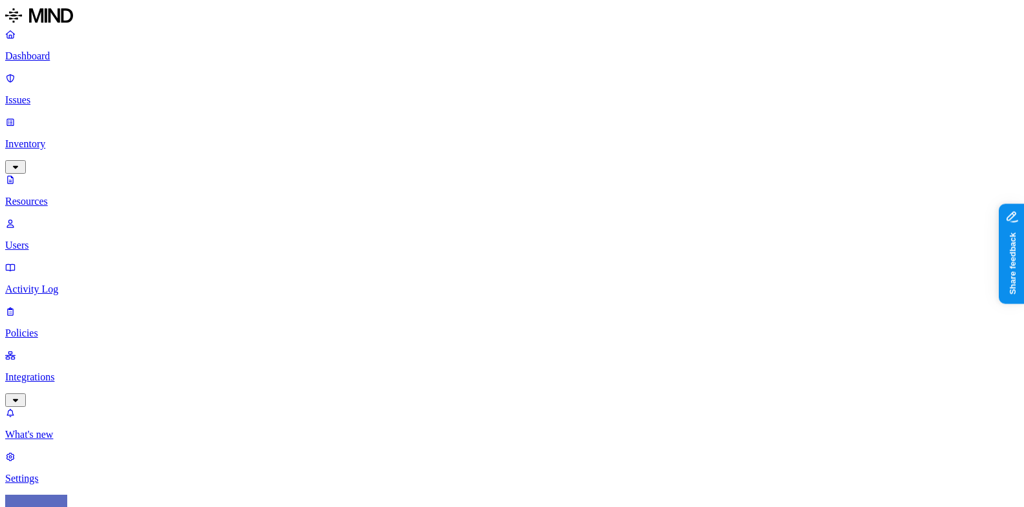
scroll to position [120, 0]
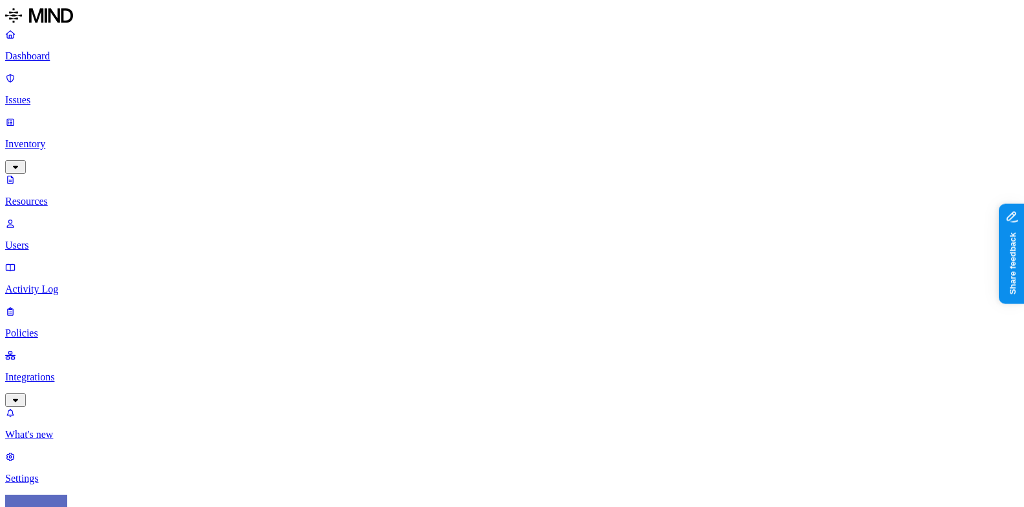
scroll to position [0, 0]
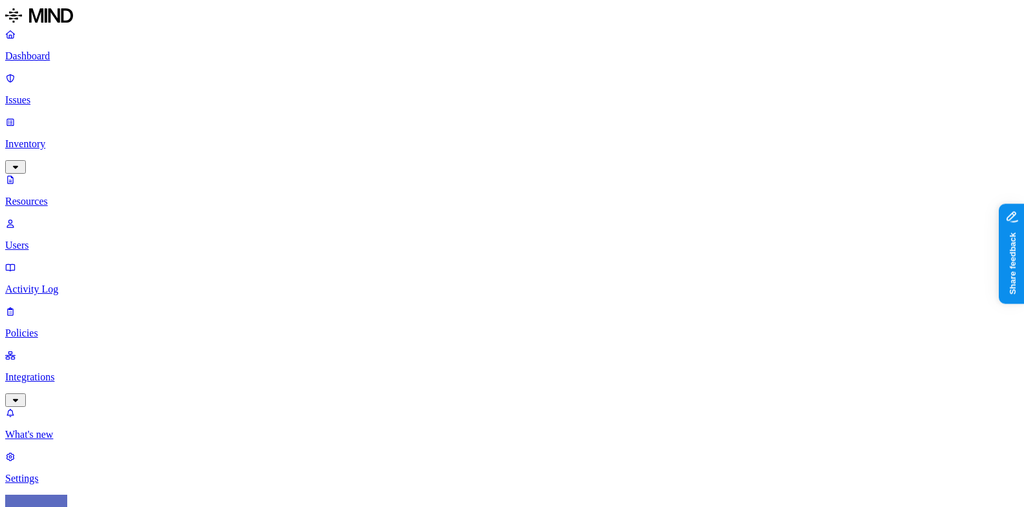
click at [58, 87] on link "Issues" at bounding box center [512, 89] width 1014 height 34
click at [98, 54] on p "Dashboard" at bounding box center [512, 56] width 1014 height 12
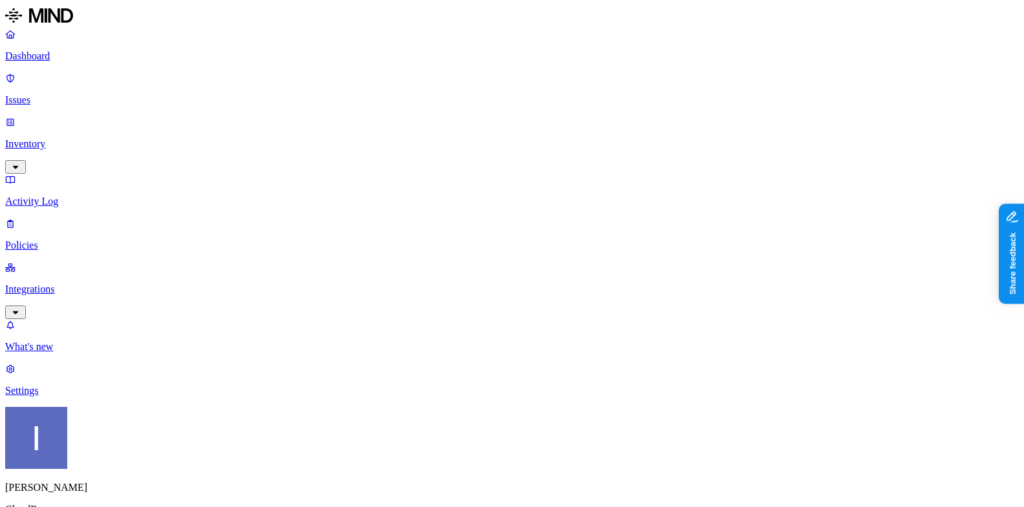
scroll to position [36, 0]
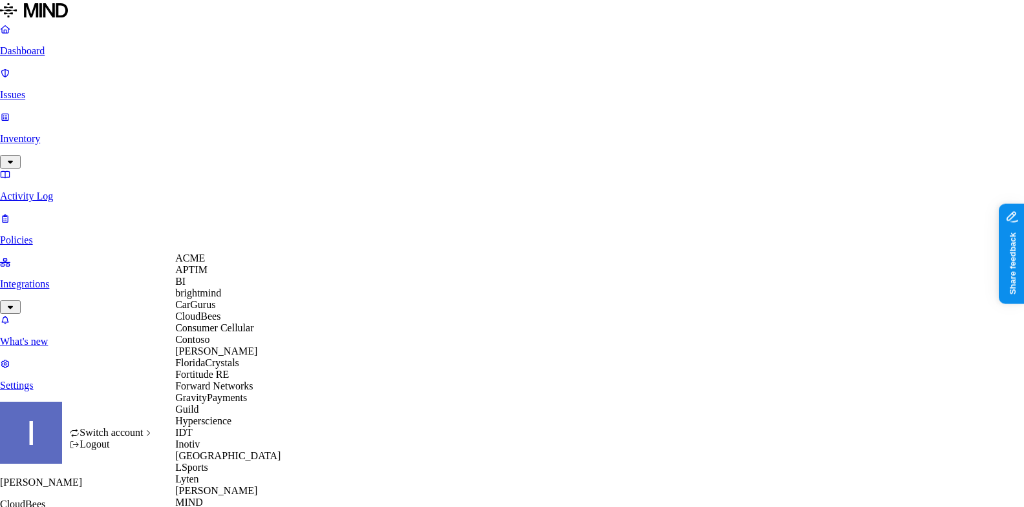
scroll to position [664, 0]
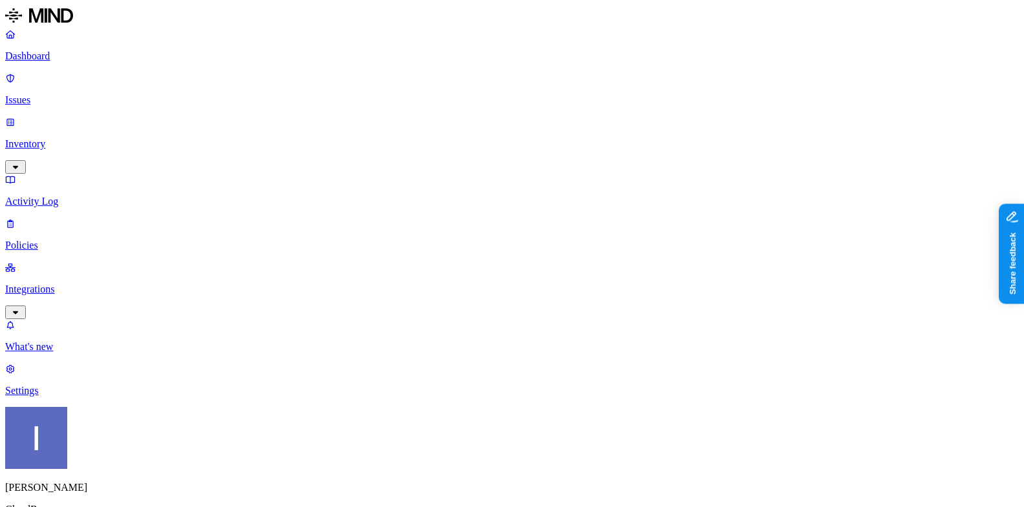
scroll to position [0, 0]
click at [107, 90] on link "Issues" at bounding box center [512, 89] width 1014 height 34
click at [107, 116] on link "Inventory" at bounding box center [512, 144] width 1014 height 56
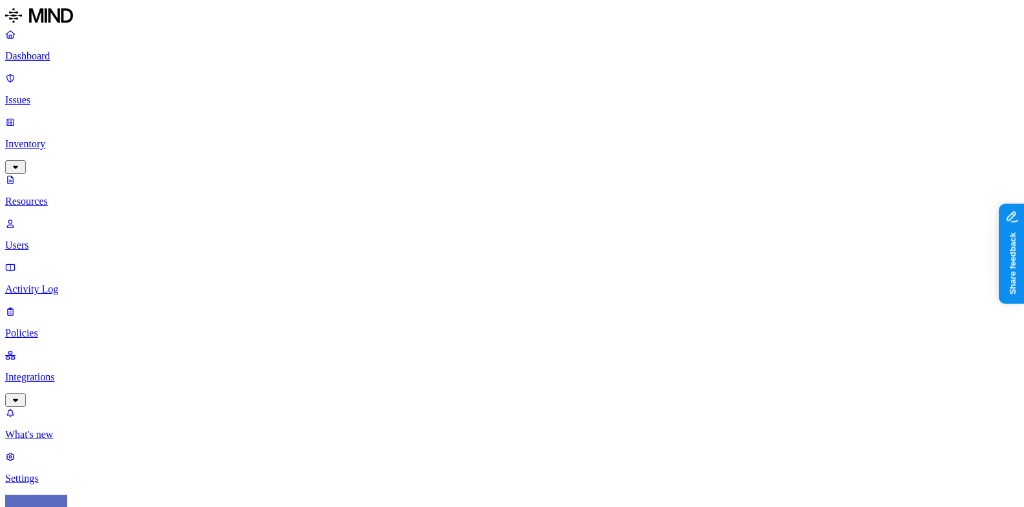
click at [402, 124] on div "PCI" at bounding box center [402, 142] width 0 height 36
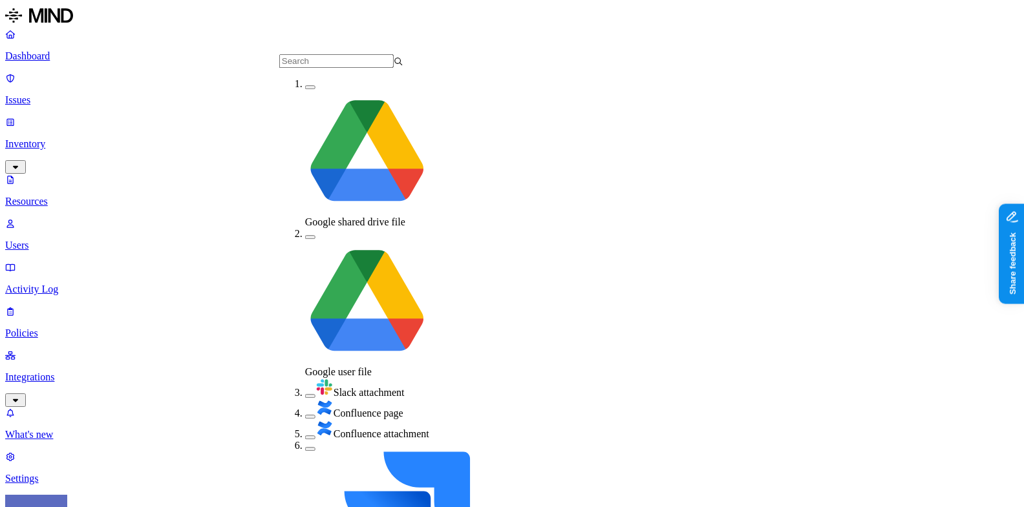
scroll to position [147, 0]
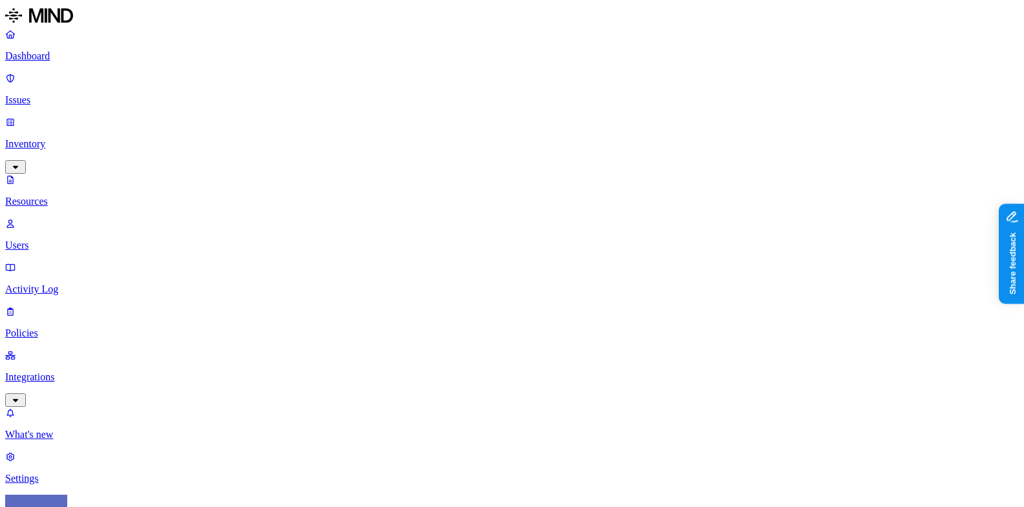
scroll to position [121, 0]
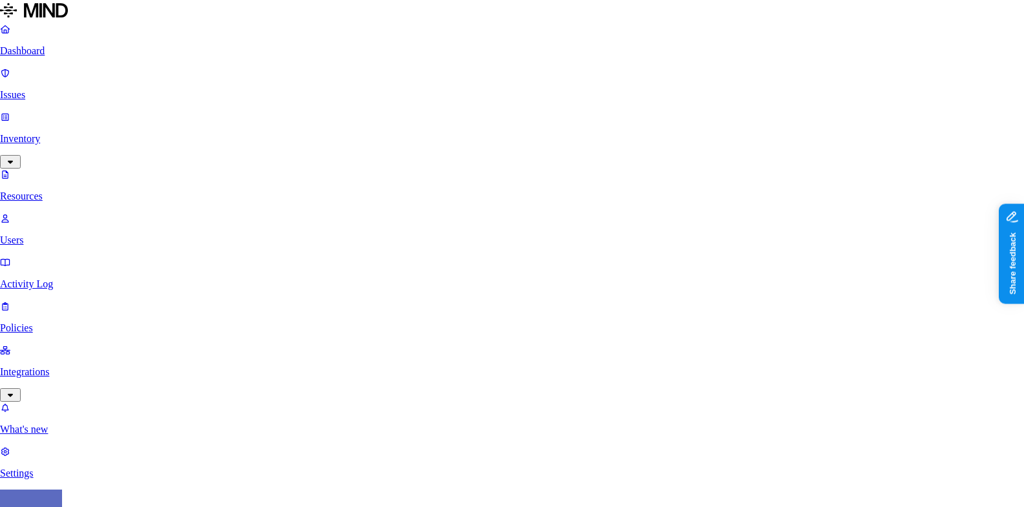
type textarea "fp"
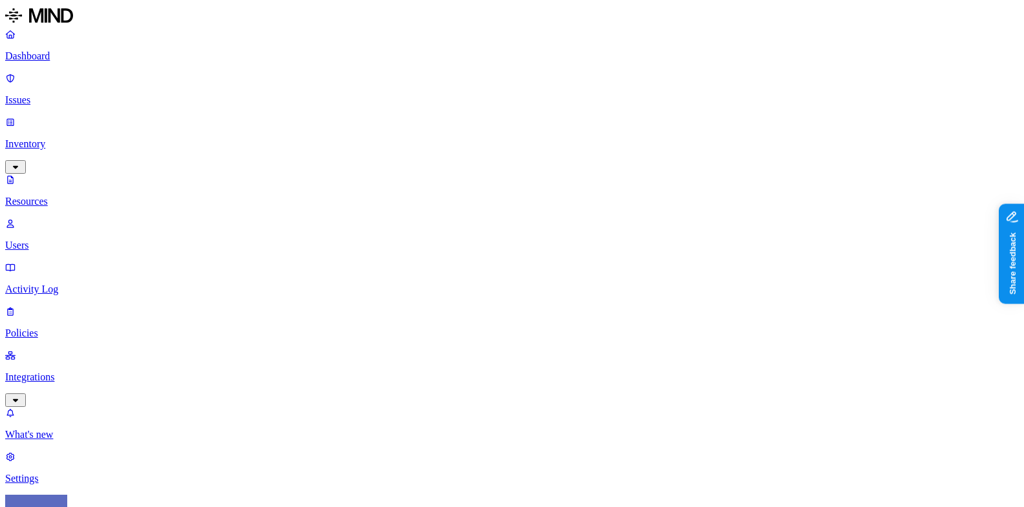
scroll to position [73, 0]
click at [524, 139] on span "PCI" at bounding box center [523, 150] width 16 height 23
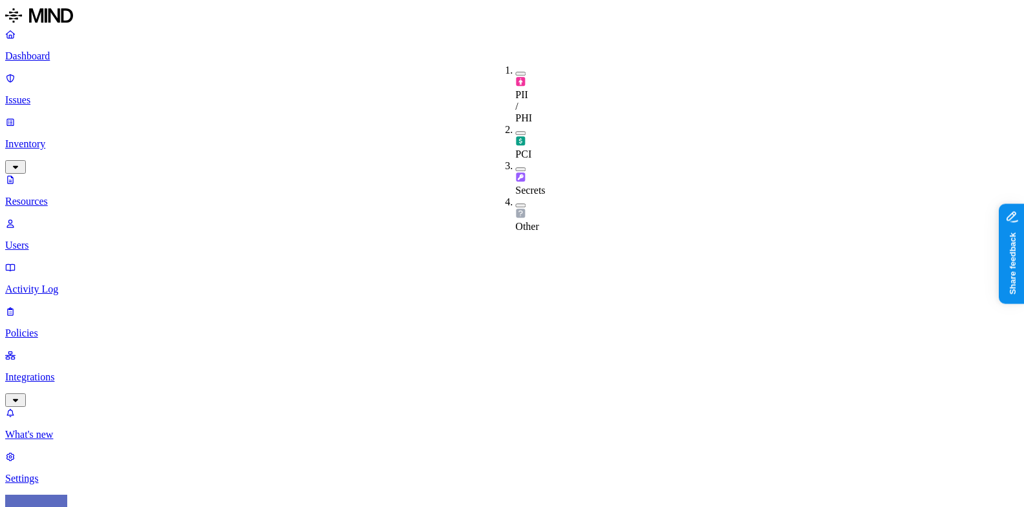
click at [48, 369] on nav "Dashboard Issues Inventory Resources Users Activity Log Policies Integrations W…" at bounding box center [512, 256] width 1014 height 456
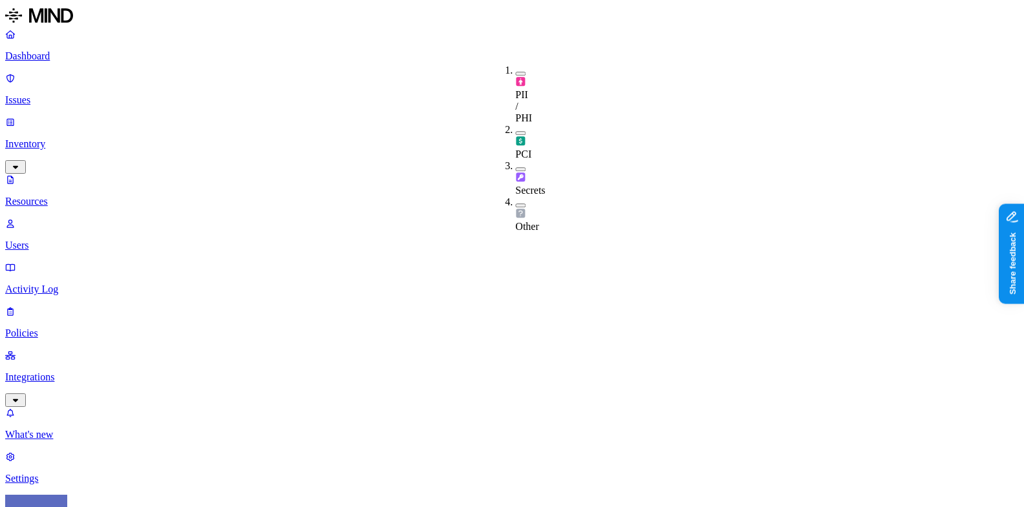
click at [521, 76] on img at bounding box center [520, 81] width 10 height 10
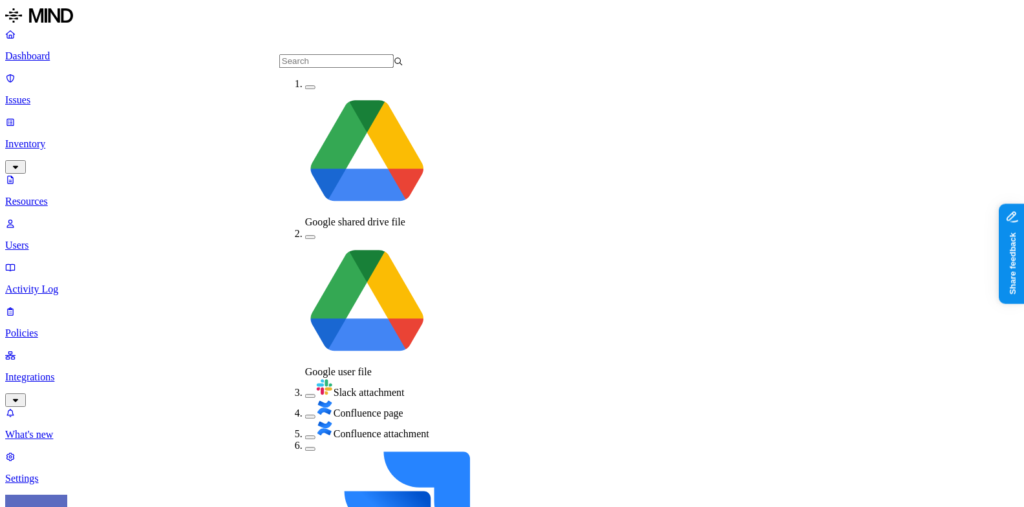
scroll to position [147, 0]
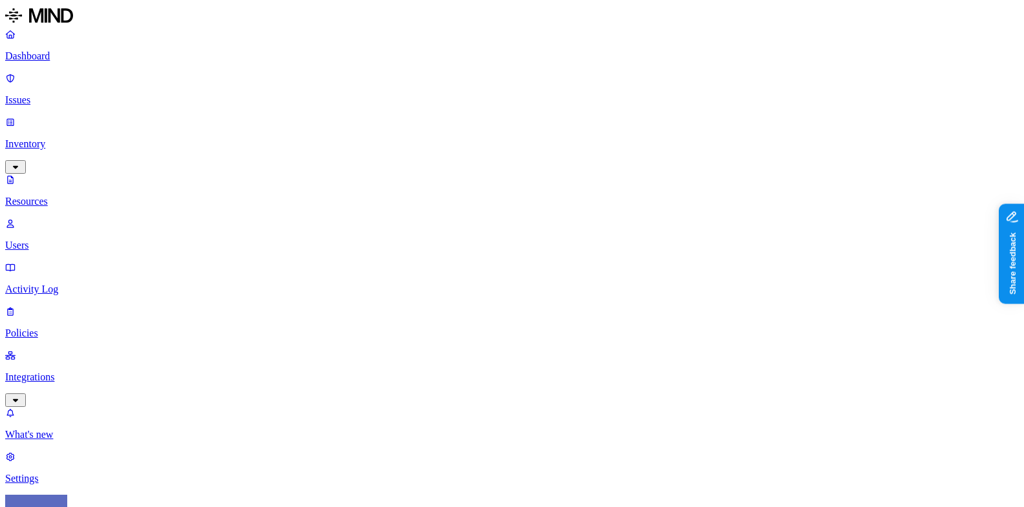
click at [454, 73] on div "PII / PHI" at bounding box center [454, 95] width 0 height 61
drag, startPoint x: 330, startPoint y: 87, endPoint x: 533, endPoint y: 101, distance: 203.5
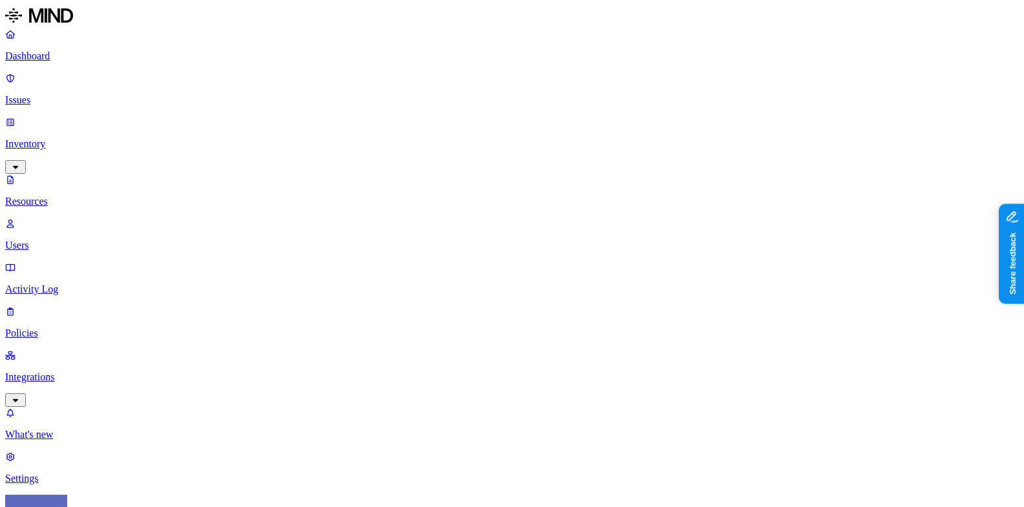
drag, startPoint x: 333, startPoint y: 82, endPoint x: 496, endPoint y: 87, distance: 163.0
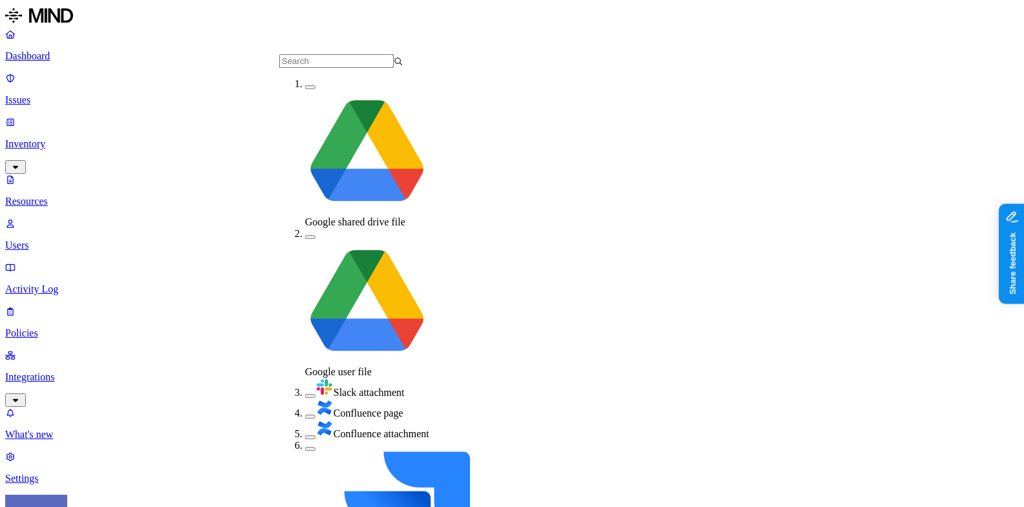
scroll to position [147, 0]
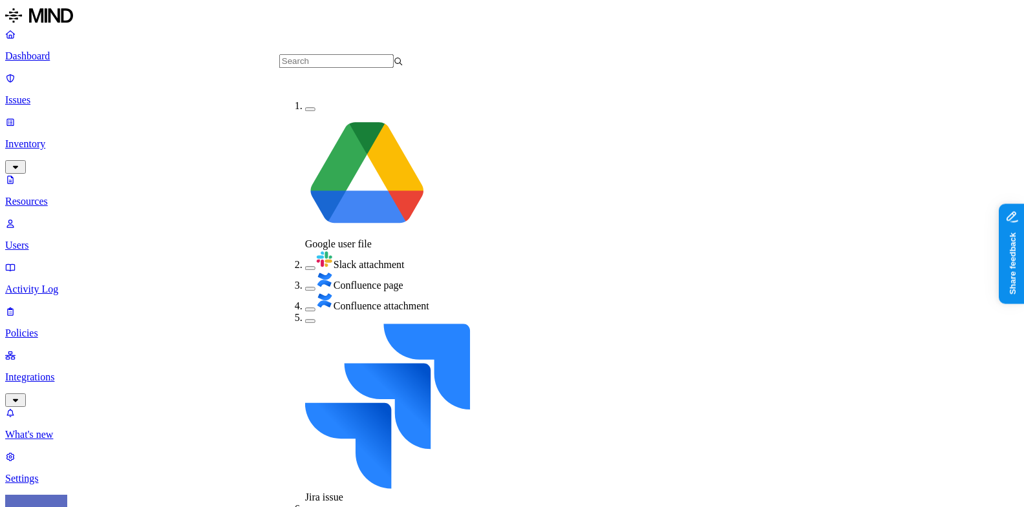
click at [96, 306] on nav "Dashboard Issues Inventory Resources Users Activity Log Policies Integrations W…" at bounding box center [512, 256] width 1014 height 456
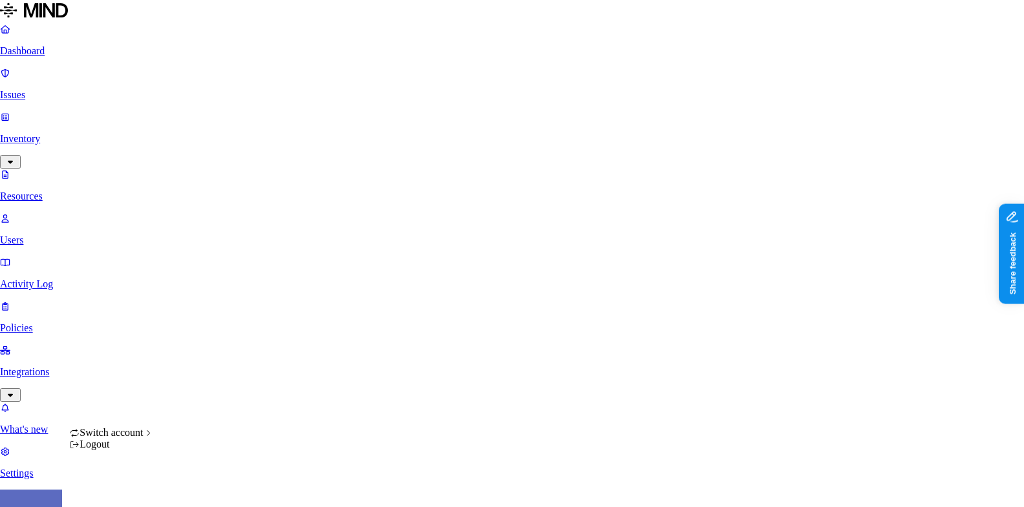
scroll to position [411, 0]
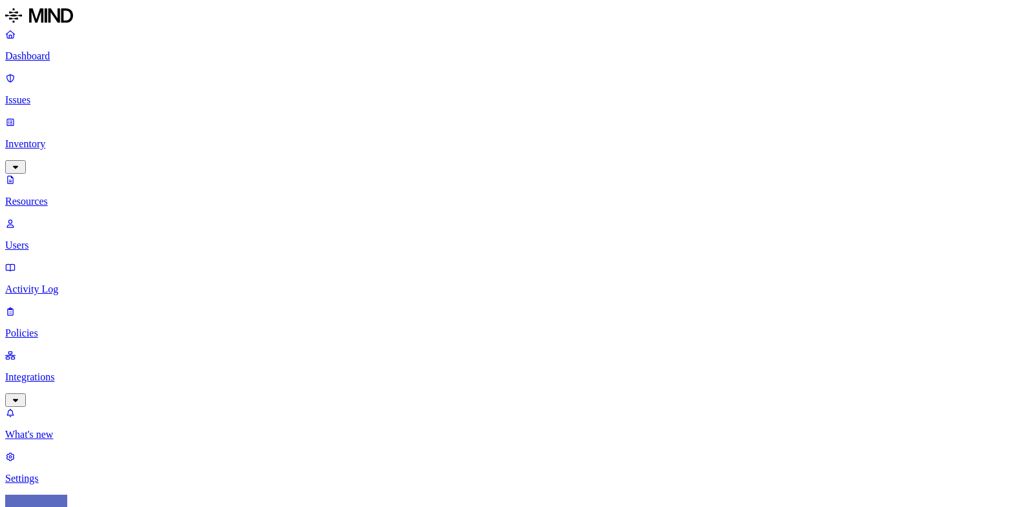
click at [77, 372] on p "Integrations" at bounding box center [512, 378] width 1014 height 12
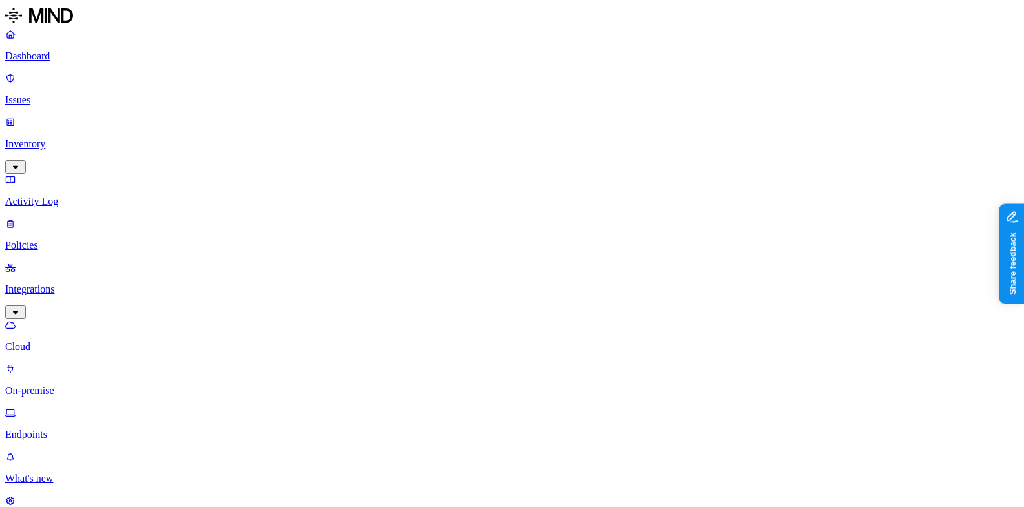
click at [70, 363] on link "On-premise" at bounding box center [512, 380] width 1014 height 34
click at [71, 407] on link "Endpoints" at bounding box center [512, 424] width 1014 height 34
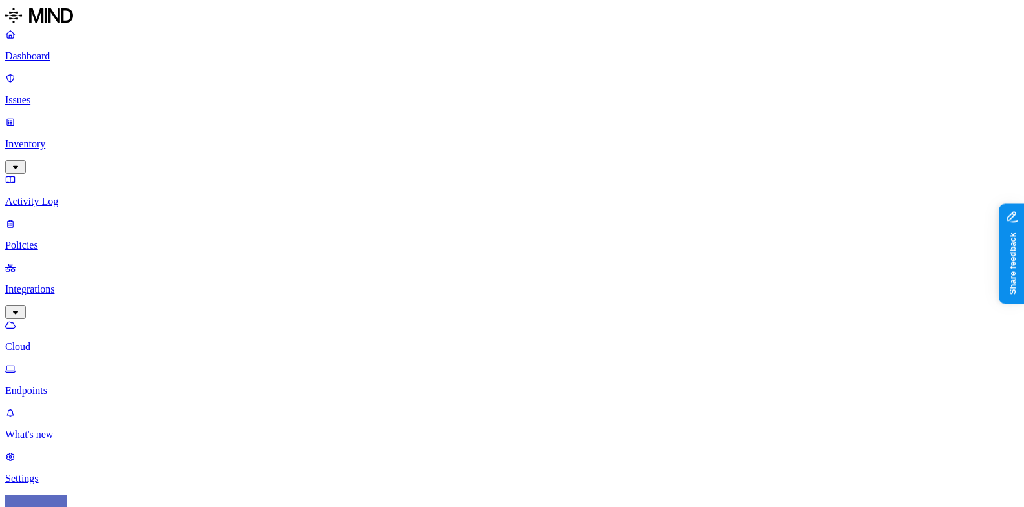
scroll to position [0, 13]
